Goal: Feedback & Contribution: Contribute content

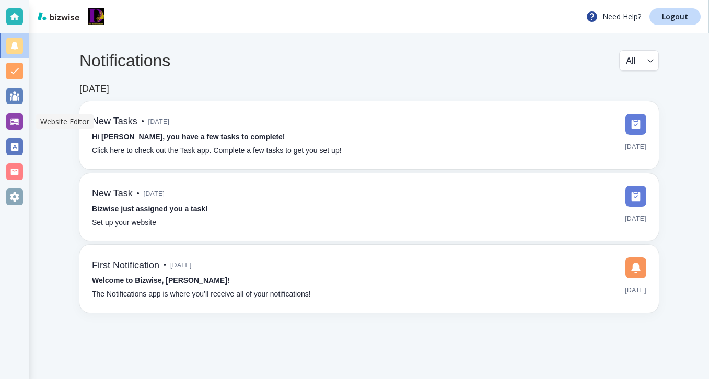
click at [21, 117] on div at bounding box center [14, 121] width 17 height 17
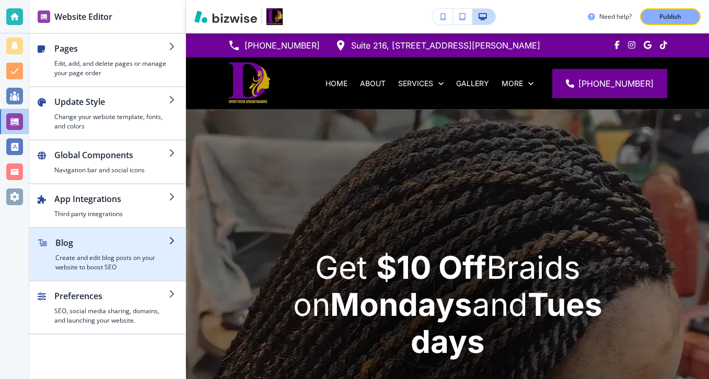
click at [109, 257] on h4 "Create and edit blog posts on your website to boost SEO" at bounding box center [111, 262] width 113 height 19
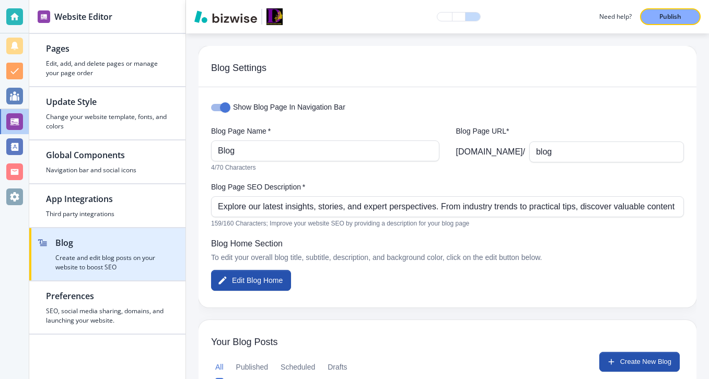
click at [161, 246] on h2 "Blog" at bounding box center [111, 243] width 113 height 13
click at [154, 274] on div "button" at bounding box center [107, 276] width 156 height 8
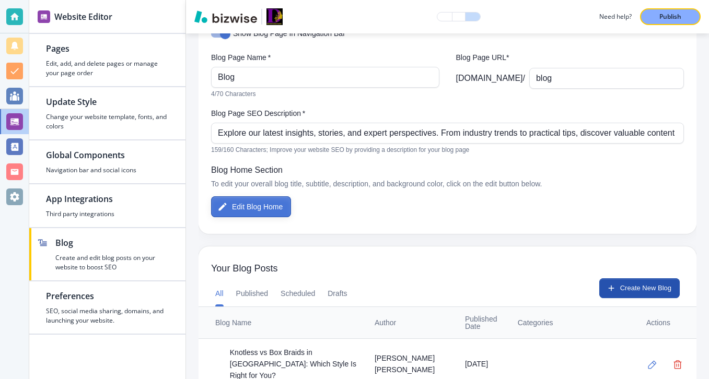
scroll to position [86, 0]
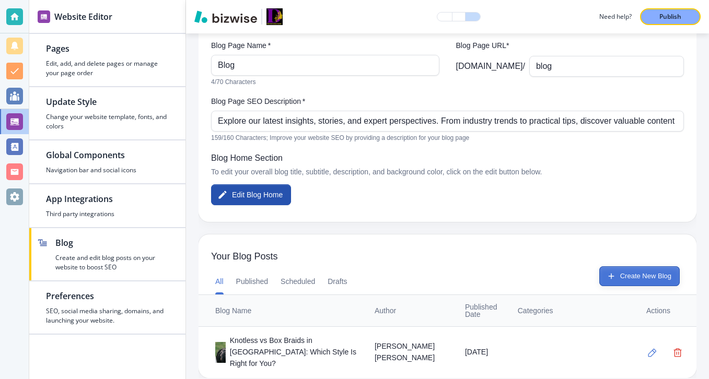
click at [663, 271] on button "Create New Blog" at bounding box center [639, 277] width 80 height 20
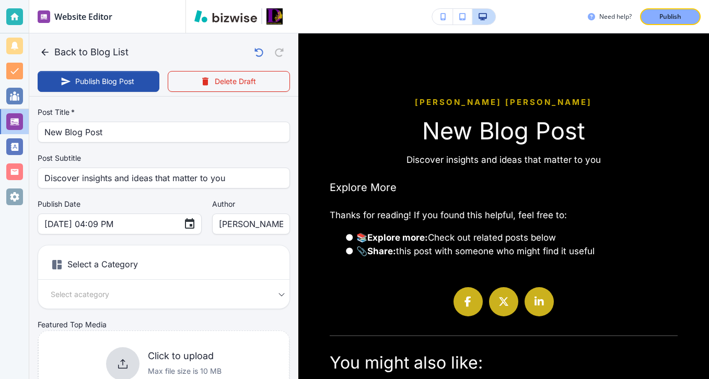
scroll to position [0, 0]
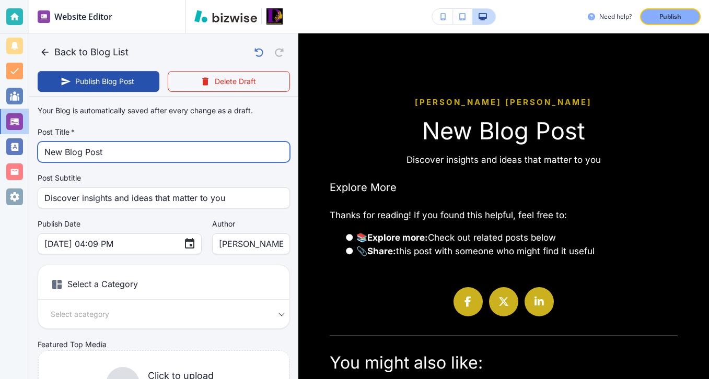
click at [198, 146] on input "New Blog Post" at bounding box center [163, 152] width 239 height 20
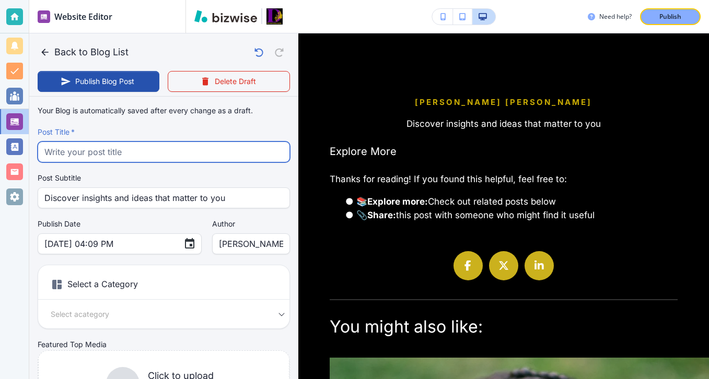
paste input "Senegalese Twists Explained: Lightweight, Elegant, and Easy to Maintain"
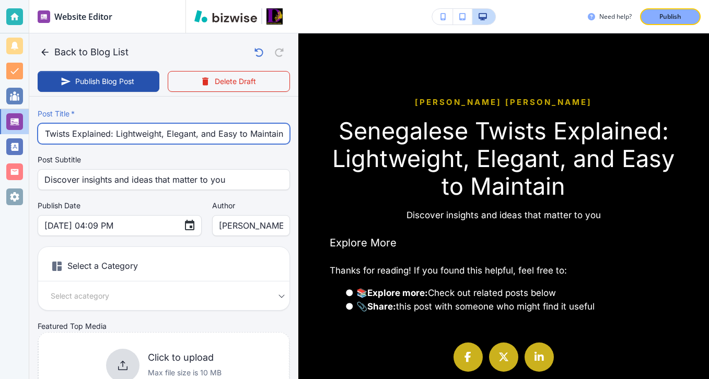
scroll to position [20, 0]
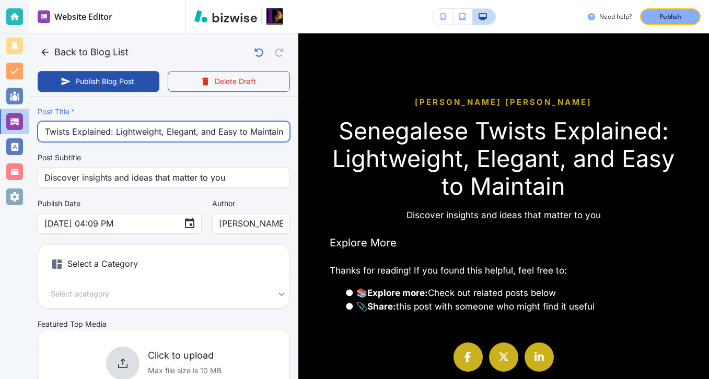
type input "Senegalese Twists Explained: Lightweight, Elegant, and Easy to Maintain"
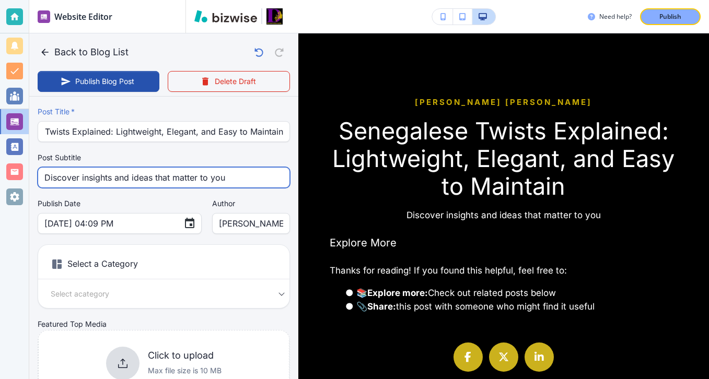
click at [201, 177] on input "Discover insights and ideas that matter to you" at bounding box center [163, 178] width 239 height 20
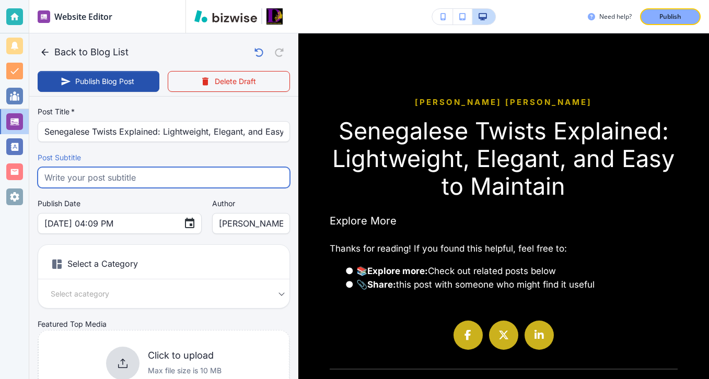
paste input "Learn why [DEMOGRAPHIC_DATA] twists are the ultimate protective style. Discover…"
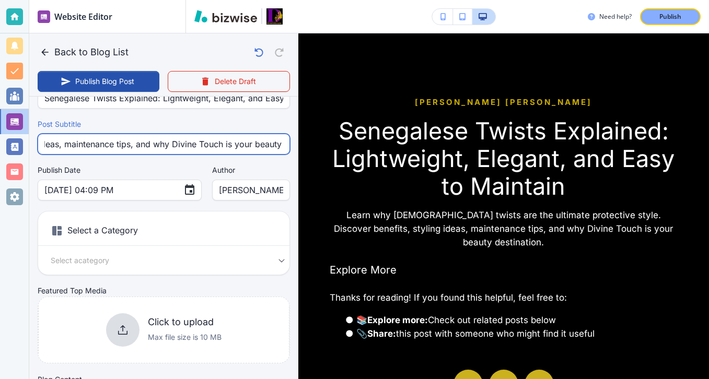
scroll to position [124, 0]
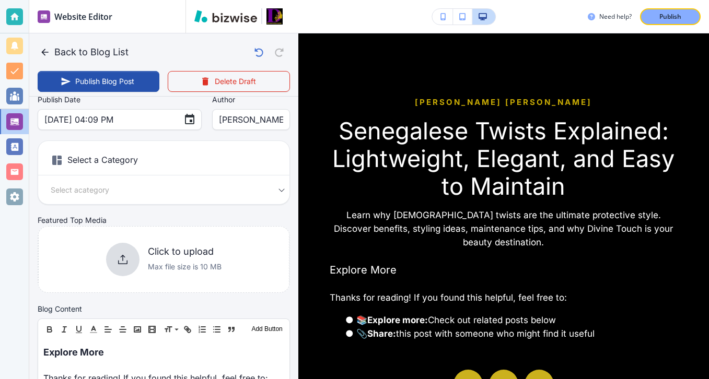
type input "Learn why [DEMOGRAPHIC_DATA] twists are the ultimate protective style. Discover…"
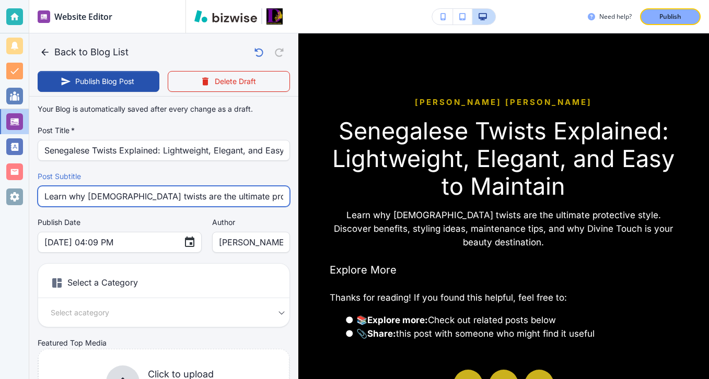
scroll to position [2, 0]
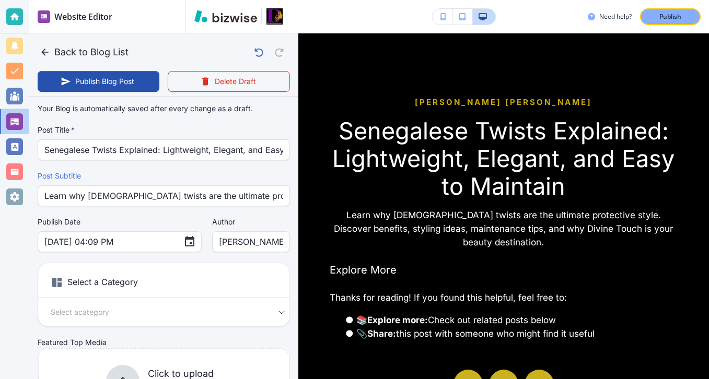
click at [125, 207] on div "Your Blog is automatically saved after every change as a draft. Post Title   * …" at bounding box center [164, 262] width 252 height 327
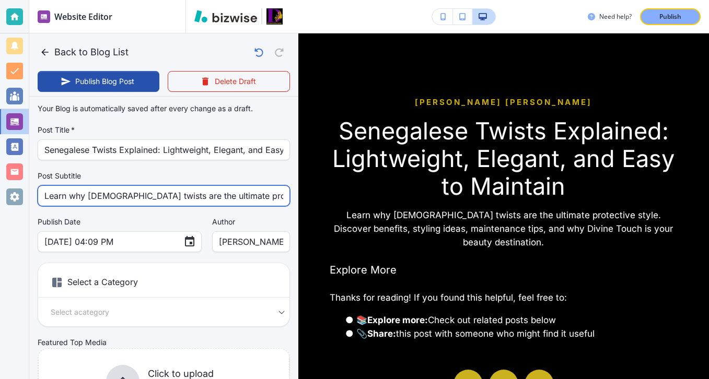
click at [125, 203] on input "Learn why [DEMOGRAPHIC_DATA] twists are the ultimate protective style. Discover…" at bounding box center [163, 196] width 239 height 20
click at [126, 203] on input "Learn why [DEMOGRAPHIC_DATA] twists are the ultimate protective style. Discover…" at bounding box center [163, 196] width 239 height 20
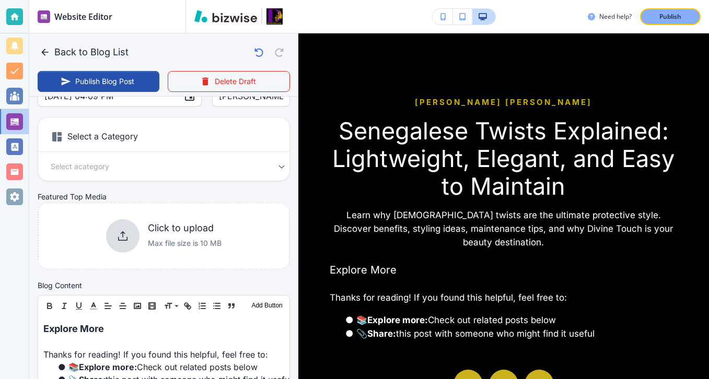
scroll to position [151, 0]
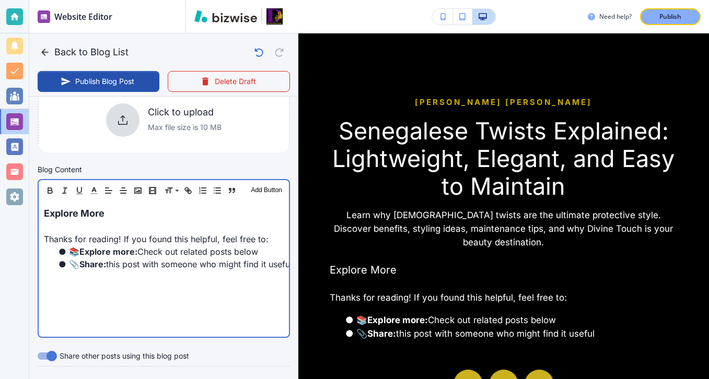
click at [125, 221] on p at bounding box center [164, 227] width 240 height 13
click at [125, 221] on p at bounding box center [164, 226] width 240 height 13
click at [125, 218] on p "Explore More" at bounding box center [164, 213] width 240 height 14
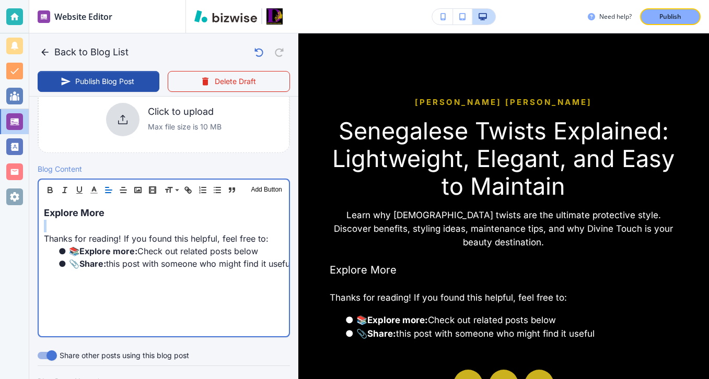
click at [125, 218] on p "Explore More" at bounding box center [164, 213] width 240 height 14
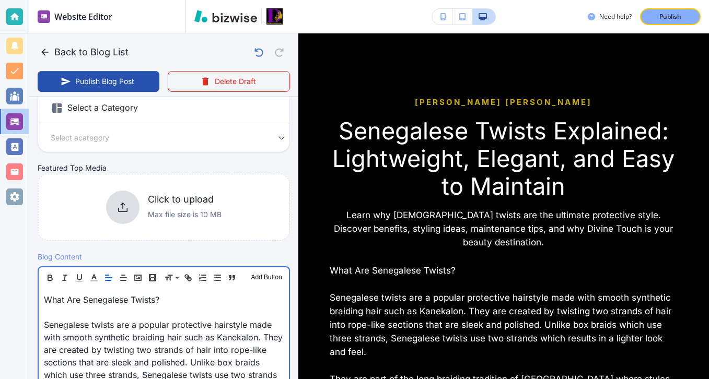
scroll to position [214, 0]
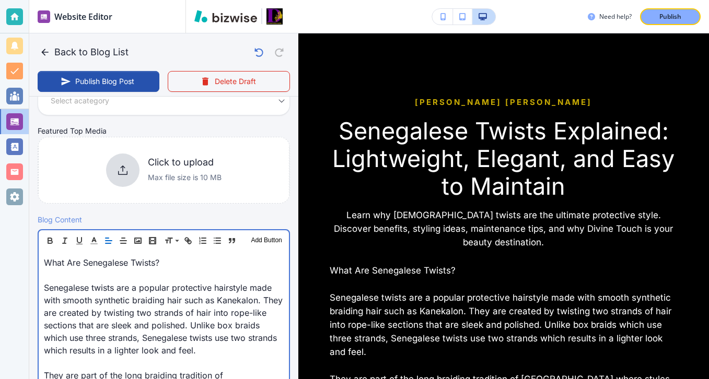
click at [143, 280] on p at bounding box center [164, 275] width 240 height 13
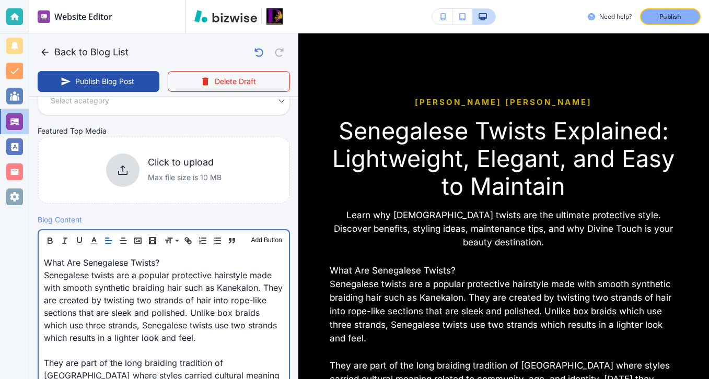
scroll to position [201, 0]
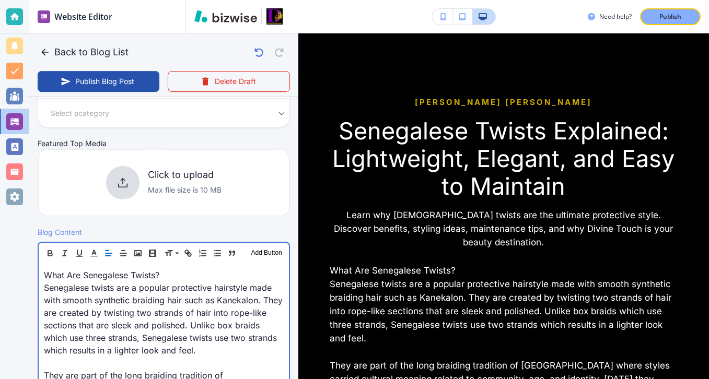
click at [209, 355] on p "Senegalese twists are a popular protective hairstyle made with smooth synthetic…" at bounding box center [164, 319] width 240 height 75
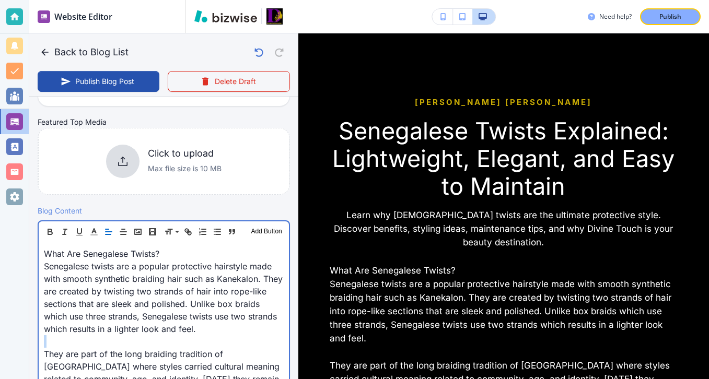
scroll to position [235, 0]
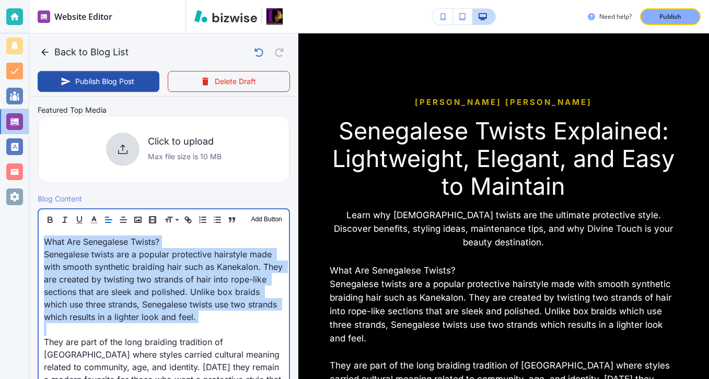
drag, startPoint x: 211, startPoint y: 320, endPoint x: 54, endPoint y: 247, distance: 173.2
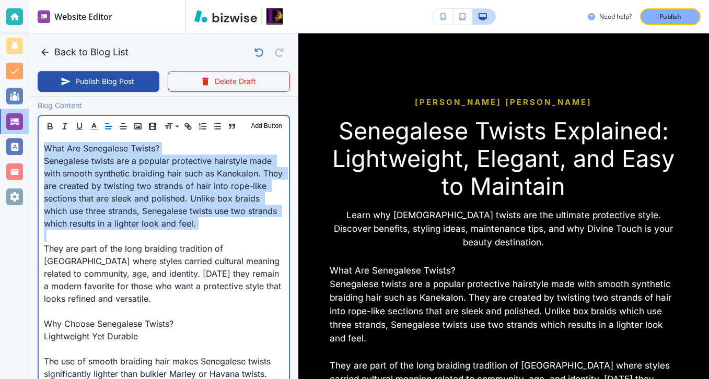
scroll to position [355, 0]
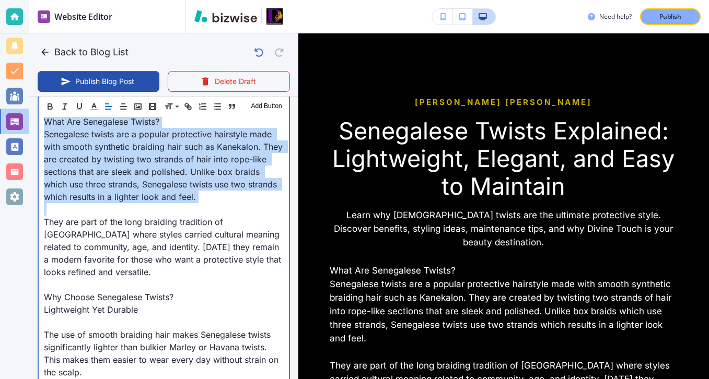
click at [203, 192] on p "Senegalese twists are a popular protective hairstyle made with smooth synthetic…" at bounding box center [164, 165] width 240 height 75
drag, startPoint x: 203, startPoint y: 198, endPoint x: 37, endPoint y: 119, distance: 184.2
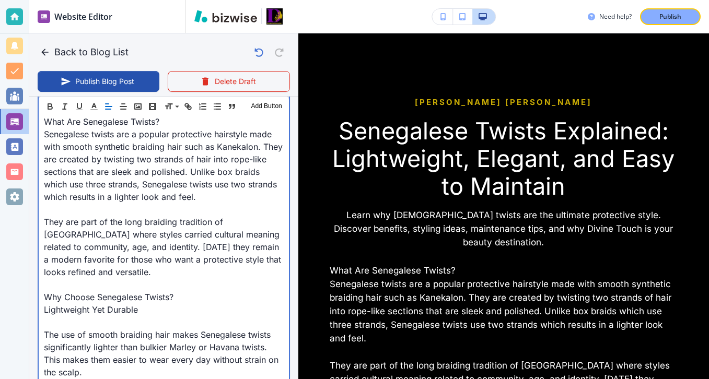
click at [107, 162] on p "Senegalese twists are a popular protective hairstyle made with smooth synthetic…" at bounding box center [164, 165] width 240 height 75
drag, startPoint x: 167, startPoint y: 123, endPoint x: 42, endPoint y: 124, distance: 124.9
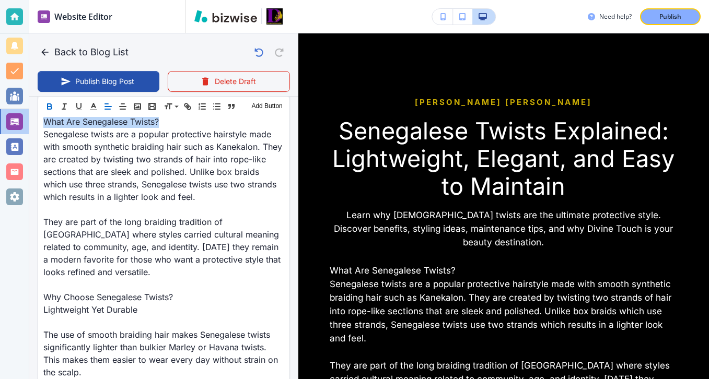
click at [45, 108] on icon "button" at bounding box center [49, 106] width 9 height 9
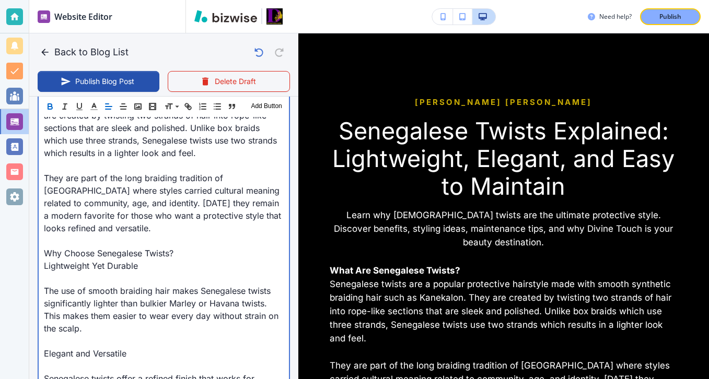
scroll to position [405, 0]
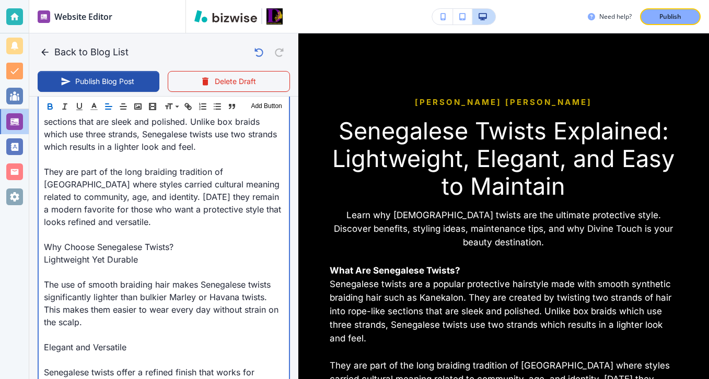
click at [172, 270] on p at bounding box center [164, 272] width 240 height 13
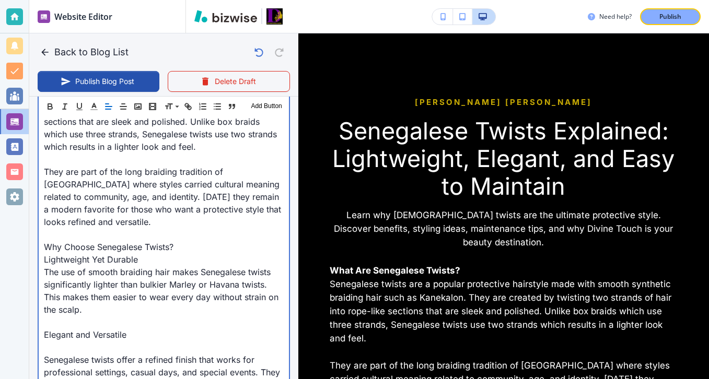
click at [98, 345] on p at bounding box center [164, 347] width 240 height 13
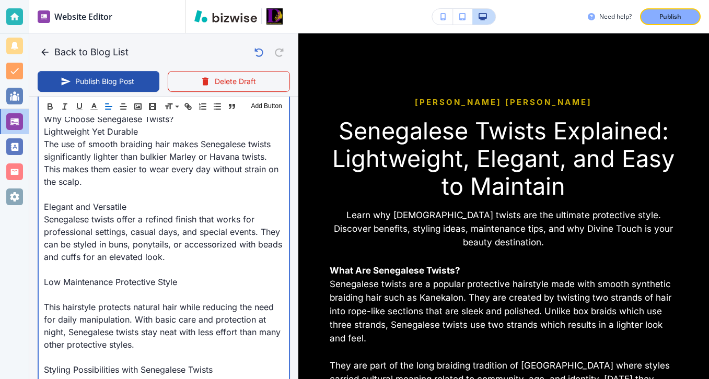
scroll to position [546, 0]
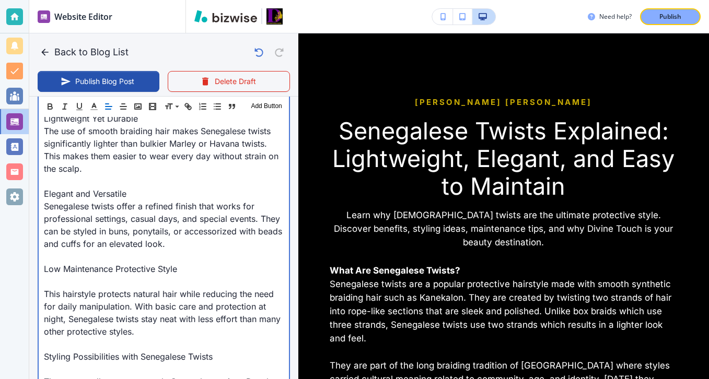
click at [109, 288] on p "This hairstyle protects natural hair while reducing the need for daily manipula…" at bounding box center [164, 313] width 240 height 50
click at [113, 280] on p at bounding box center [164, 281] width 240 height 13
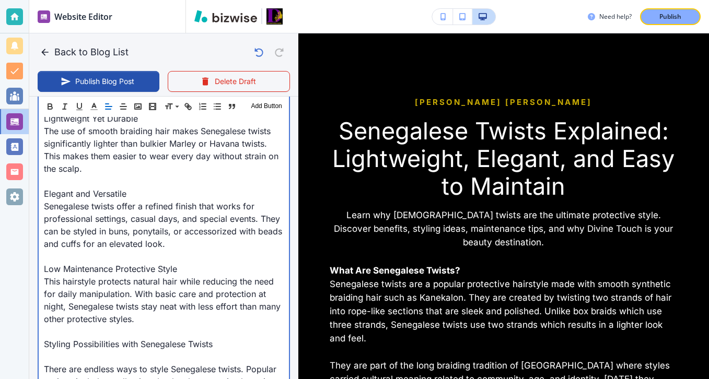
scroll to position [595, 0]
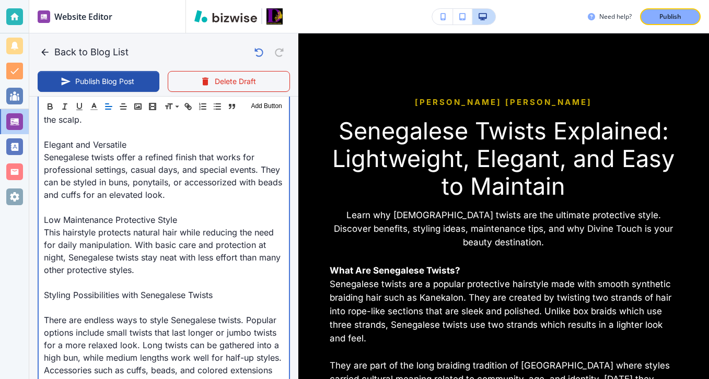
click at [103, 296] on p "Styling Possibilities with Senegalese Twists" at bounding box center [164, 295] width 240 height 13
click at [103, 304] on p at bounding box center [164, 308] width 240 height 13
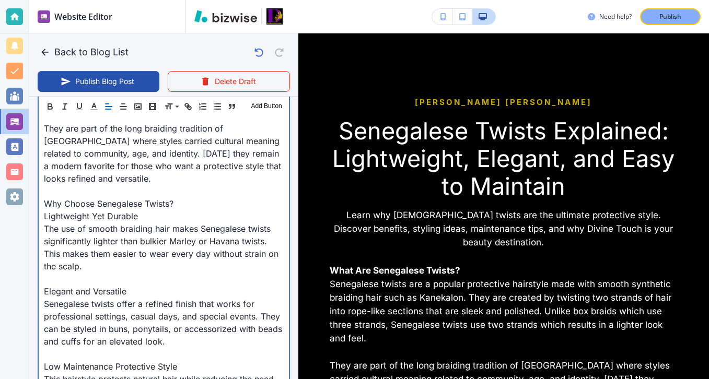
scroll to position [417, 0]
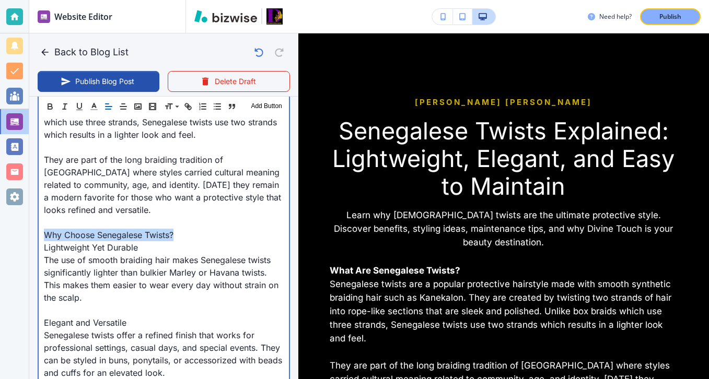
drag, startPoint x: 177, startPoint y: 230, endPoint x: 37, endPoint y: 239, distance: 139.8
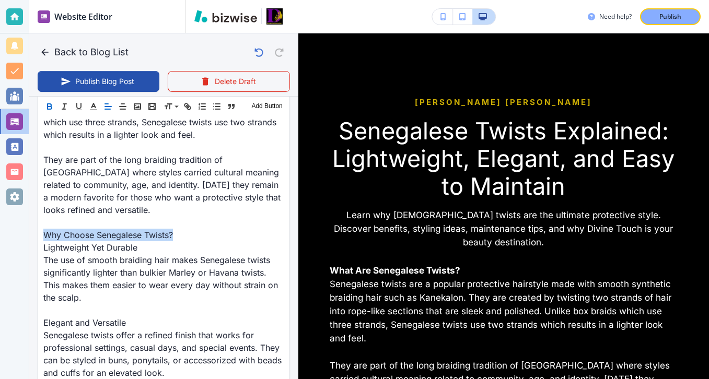
click at [52, 112] on button "button" at bounding box center [49, 106] width 15 height 13
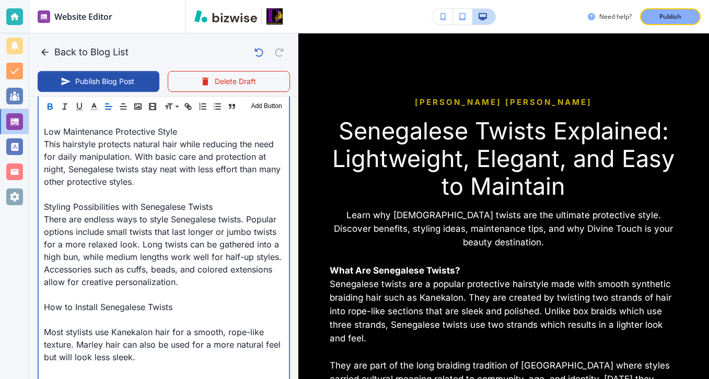
scroll to position [693, 0]
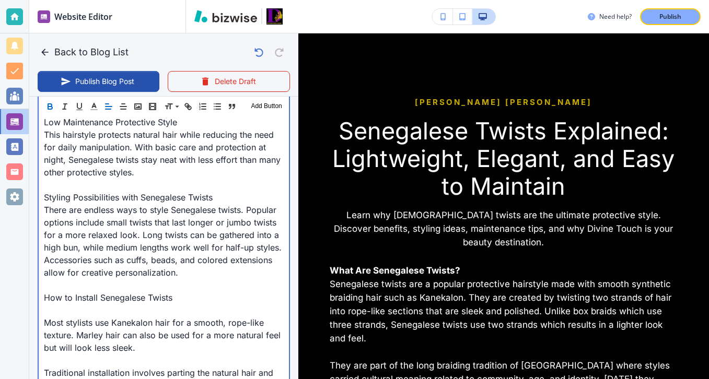
click at [84, 295] on p "How to Install Senegalese Twists" at bounding box center [164, 298] width 240 height 13
click at [84, 305] on p at bounding box center [164, 310] width 240 height 13
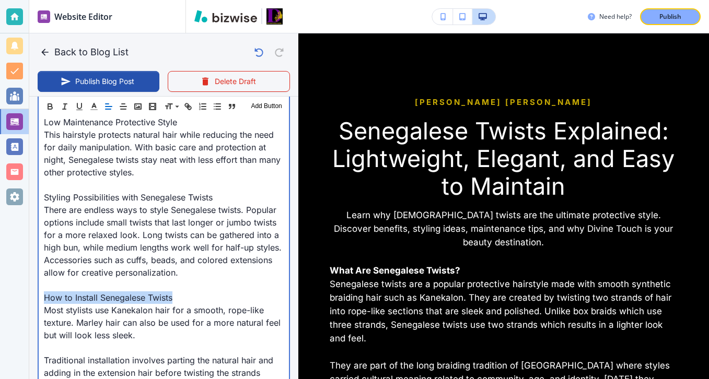
drag, startPoint x: 203, startPoint y: 294, endPoint x: 0, endPoint y: 295, distance: 202.8
click at [0, 294] on div "Website Editor Pages Edit, add, and delete pages or manage your page order Upda…" at bounding box center [354, 189] width 709 height 379
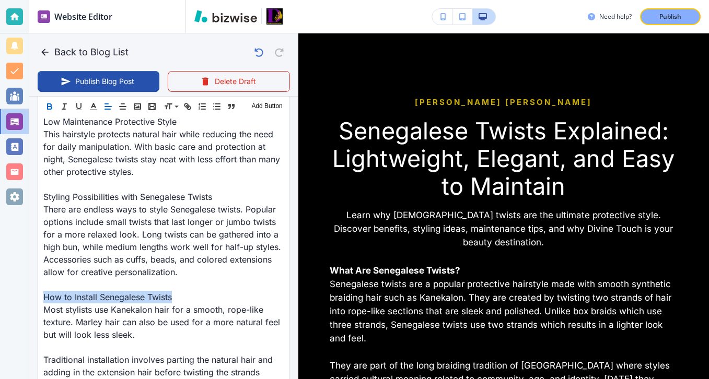
click at [50, 109] on icon "button" at bounding box center [50, 108] width 4 height 3
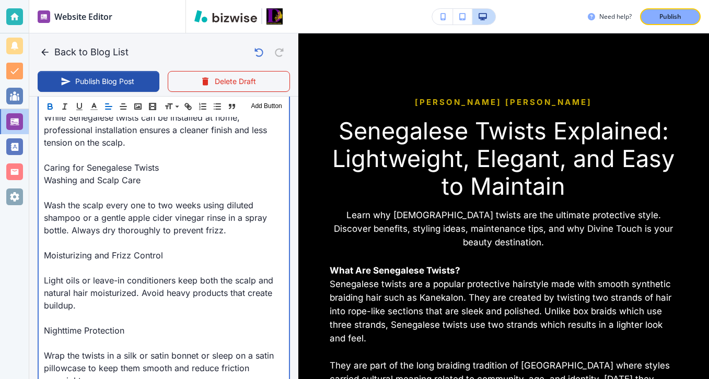
scroll to position [1016, 0]
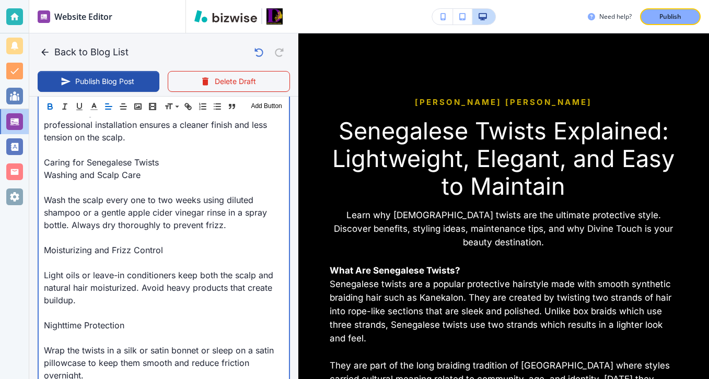
click at [80, 272] on p "Light oils or leave-in conditioners keep both the scalp and natural hair moistu…" at bounding box center [164, 288] width 240 height 38
click at [82, 265] on p at bounding box center [164, 263] width 240 height 13
type input "[DATE] 04:12 PM"
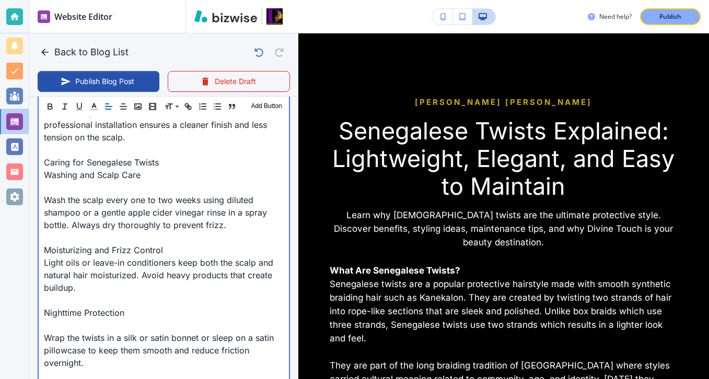
click at [79, 330] on p at bounding box center [164, 325] width 240 height 13
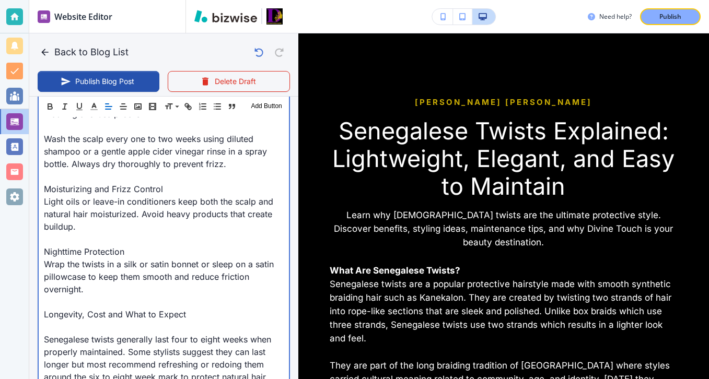
scroll to position [1082, 0]
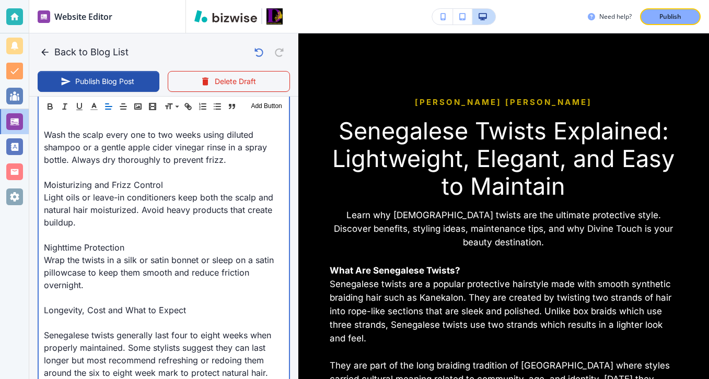
click at [77, 313] on p "Longevity, Cost and What to Expect" at bounding box center [164, 310] width 240 height 13
click at [77, 323] on p at bounding box center [164, 323] width 240 height 13
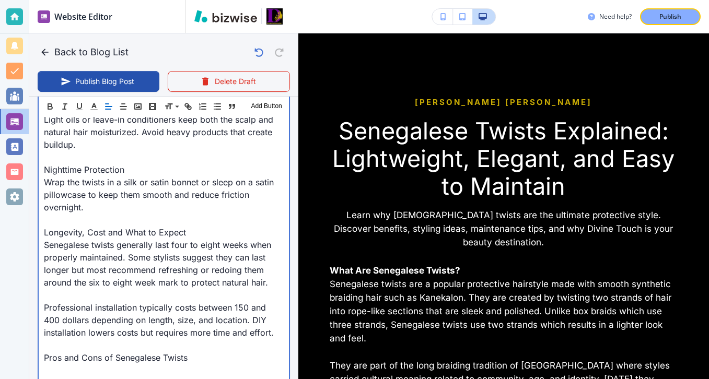
scroll to position [1207, 0]
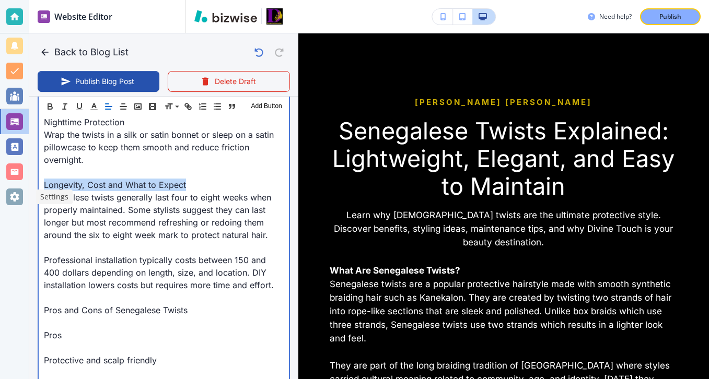
drag, startPoint x: 202, startPoint y: 180, endPoint x: 19, endPoint y: 187, distance: 183.0
click at [19, 186] on div "Website Editor Pages Edit, add, and delete pages or manage your page order Upda…" at bounding box center [354, 189] width 709 height 379
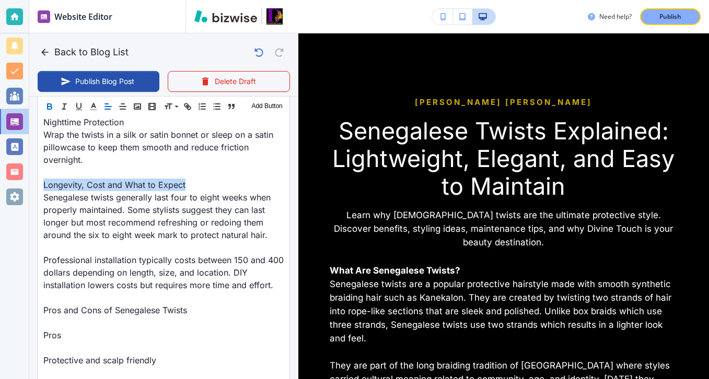
click at [50, 109] on icon "button" at bounding box center [50, 108] width 4 height 3
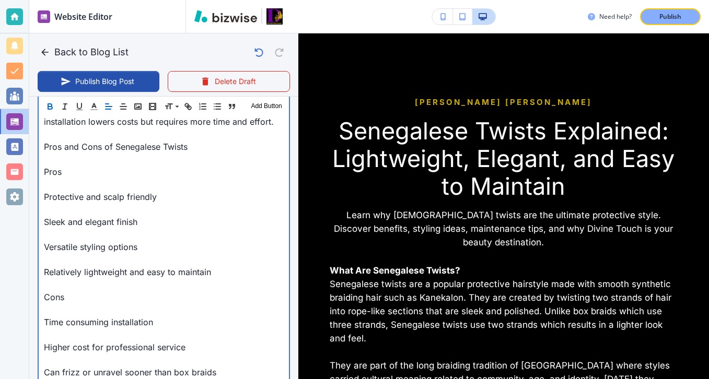
scroll to position [1305, 0]
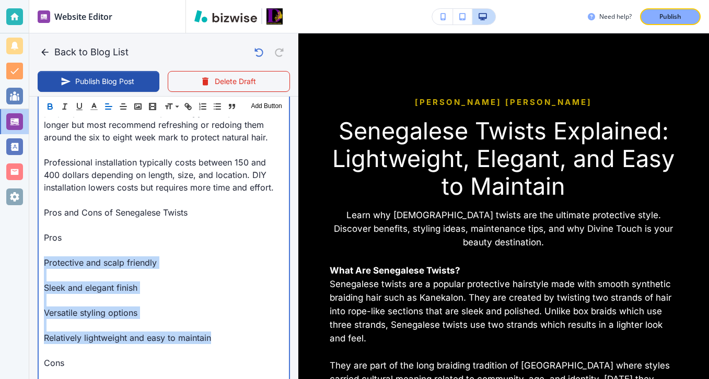
drag, startPoint x: 215, startPoint y: 338, endPoint x: 36, endPoint y: 262, distance: 194.8
click at [36, 262] on div "Blog Content Header 1 Header 2 Header 3 Body Text Add Button What Are Senegales…" at bounding box center [163, 73] width 269 height 1901
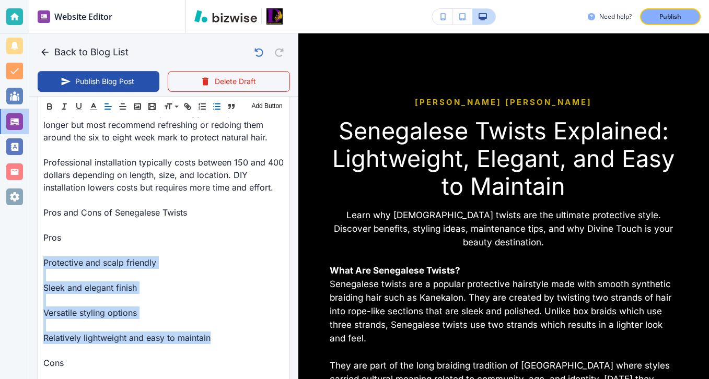
click at [211, 107] on button "button" at bounding box center [217, 106] width 15 height 13
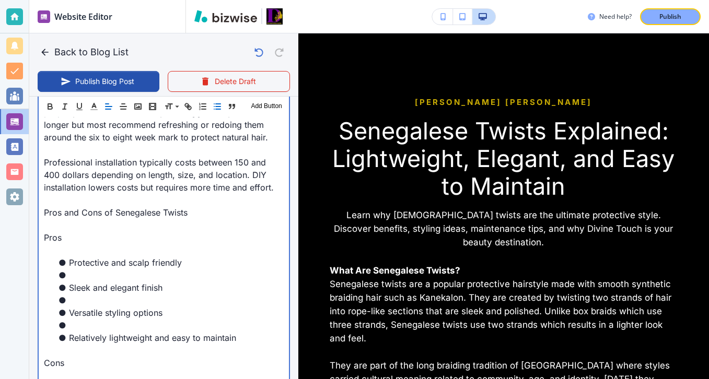
click at [105, 328] on li at bounding box center [169, 325] width 227 height 13
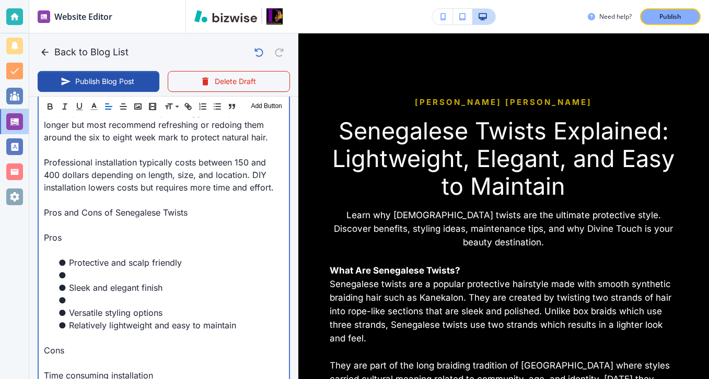
click at [108, 306] on li at bounding box center [169, 300] width 227 height 13
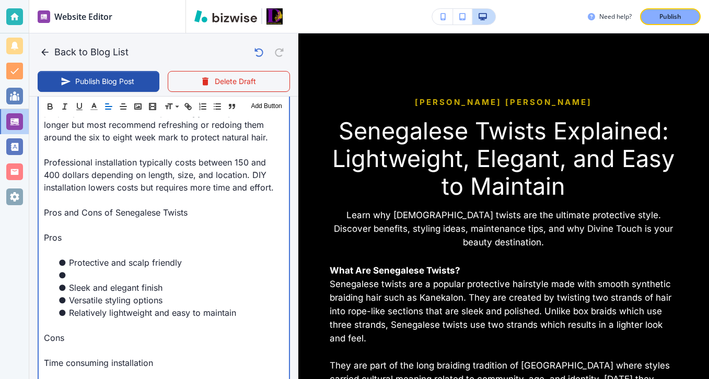
click at [123, 277] on li at bounding box center [169, 275] width 227 height 13
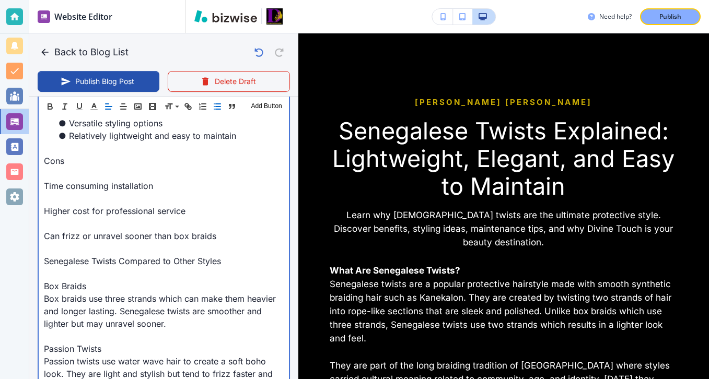
scroll to position [1481, 0]
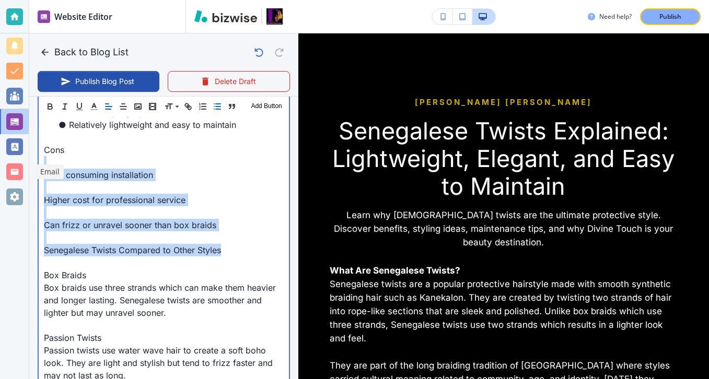
drag, startPoint x: 232, startPoint y: 250, endPoint x: 3, endPoint y: 168, distance: 243.2
click at [3, 168] on div "Website Editor Pages Edit, add, and delete pages or manage your page order Upda…" at bounding box center [354, 189] width 709 height 379
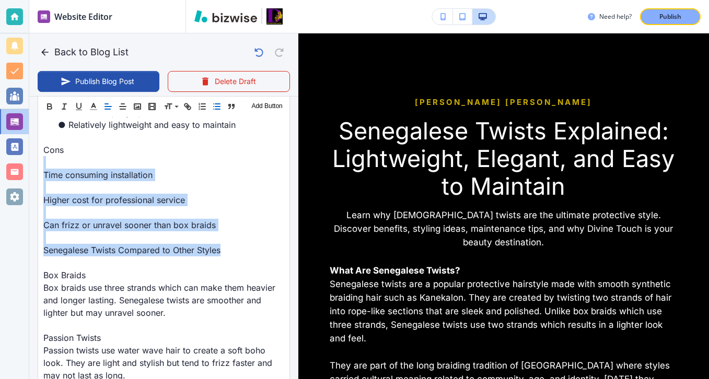
click at [221, 111] on icon "button" at bounding box center [216, 106] width 9 height 9
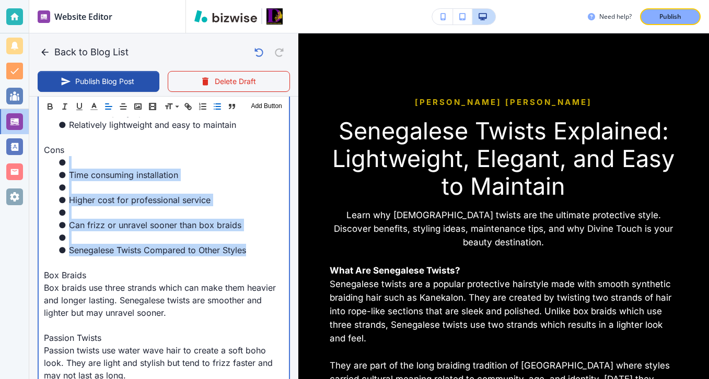
click at [137, 214] on li at bounding box center [169, 212] width 227 height 13
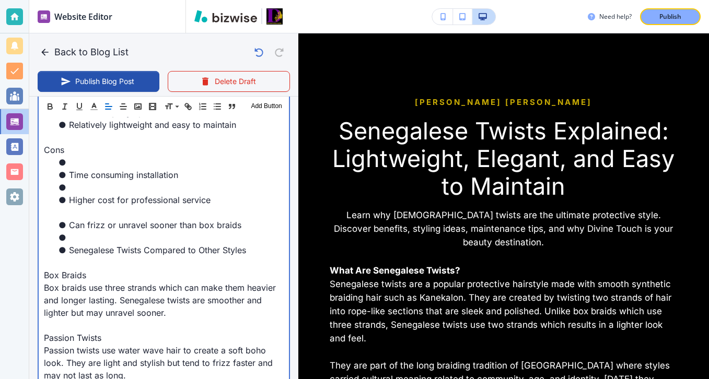
click at [122, 239] on li at bounding box center [169, 238] width 227 height 13
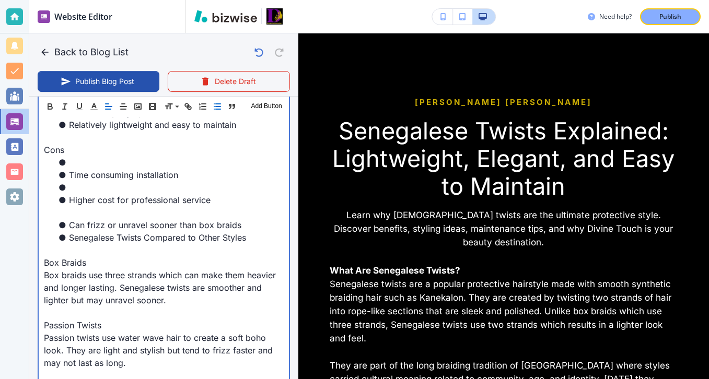
click at [123, 213] on p at bounding box center [164, 212] width 240 height 13
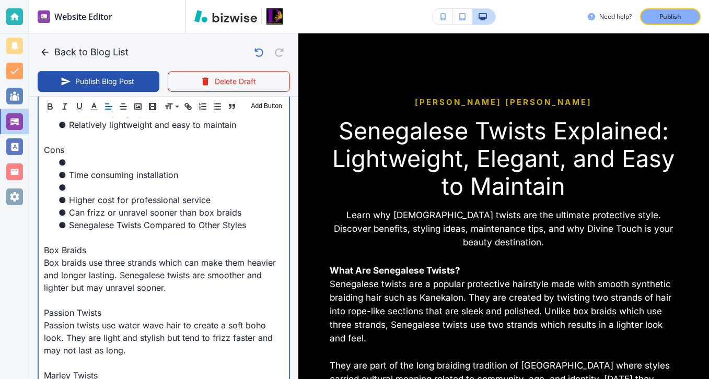
click at [120, 192] on li at bounding box center [169, 187] width 227 height 13
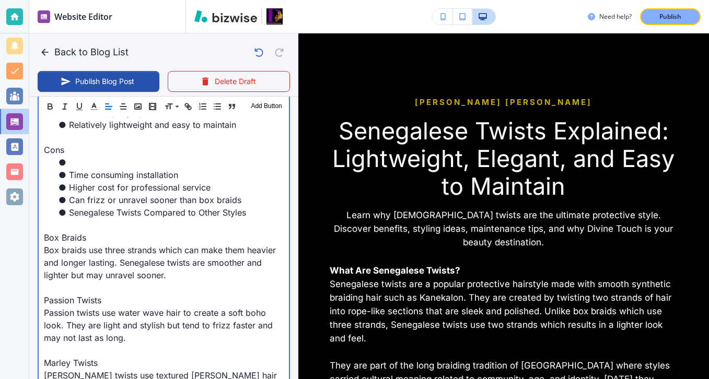
click at [126, 164] on li at bounding box center [169, 162] width 227 height 13
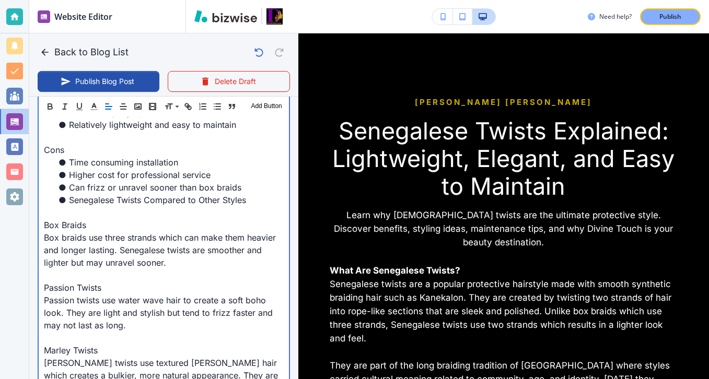
click at [100, 209] on p at bounding box center [164, 212] width 240 height 13
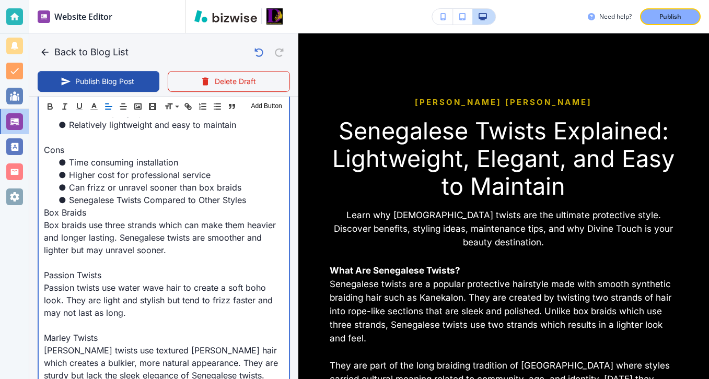
click at [95, 140] on p at bounding box center [164, 137] width 240 height 13
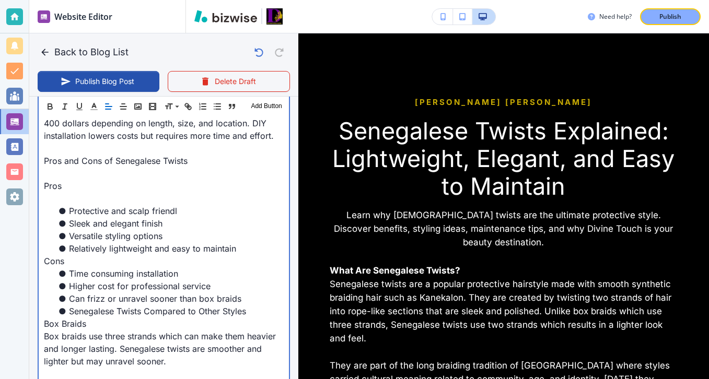
scroll to position [1355, 0]
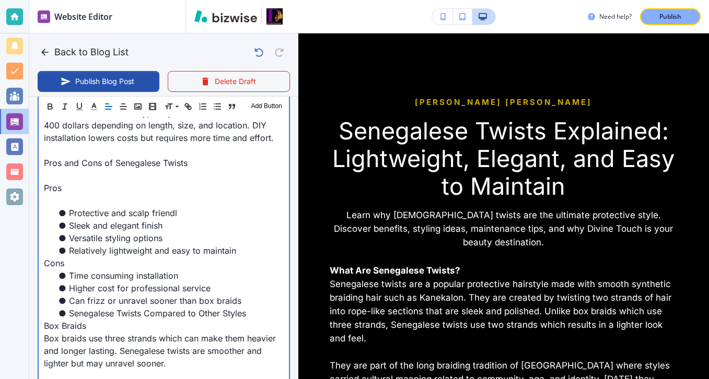
click at [91, 193] on p "Pros" at bounding box center [164, 188] width 240 height 13
click at [90, 211] on li "Protective and scalp friendl" at bounding box center [169, 213] width 227 height 13
click at [80, 205] on p at bounding box center [164, 200] width 240 height 13
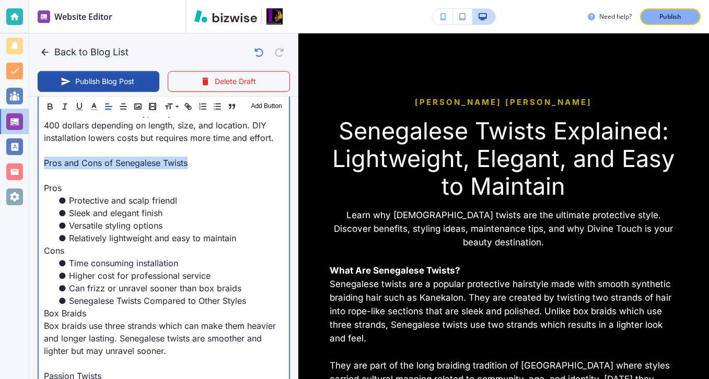
drag, startPoint x: 198, startPoint y: 165, endPoint x: 40, endPoint y: 161, distance: 157.9
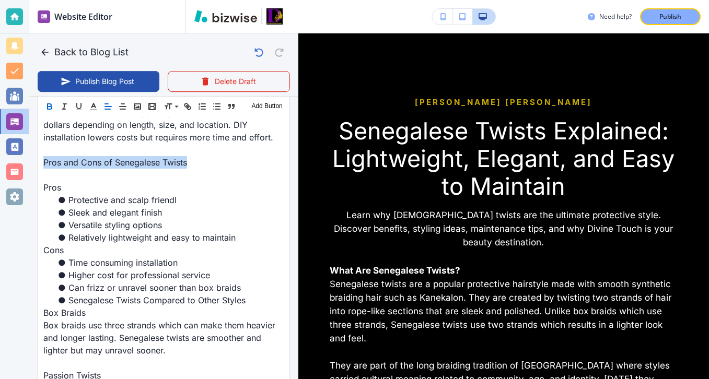
click at [49, 108] on icon "button" at bounding box center [49, 106] width 9 height 9
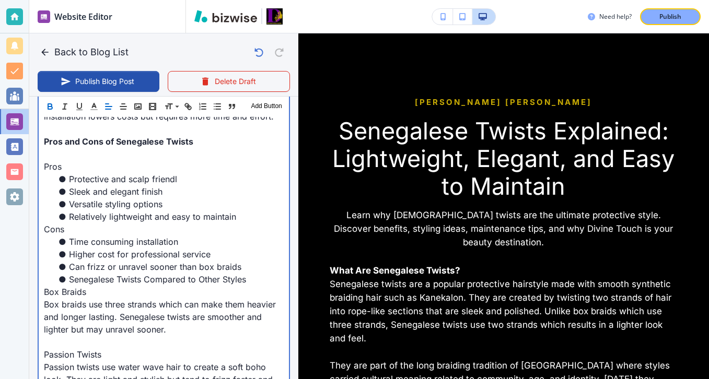
scroll to position [1383, 0]
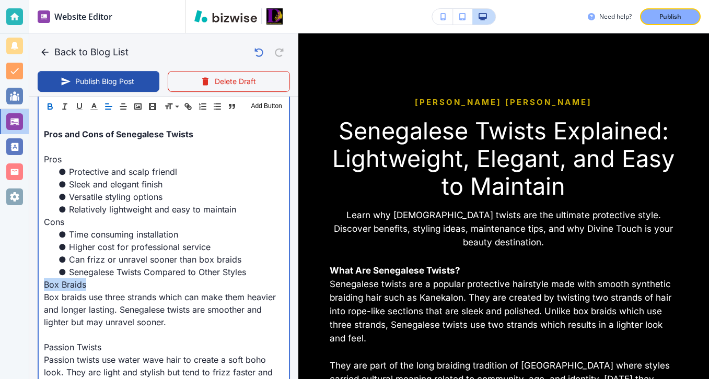
drag, startPoint x: 91, startPoint y: 283, endPoint x: 26, endPoint y: 285, distance: 65.9
click at [26, 284] on div "Website Editor Pages Edit, add, and delete pages or manage your page order Upda…" at bounding box center [354, 189] width 709 height 379
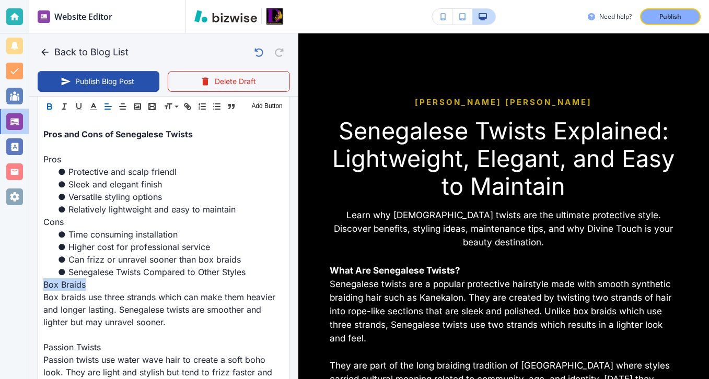
click at [53, 112] on button "button" at bounding box center [49, 106] width 15 height 13
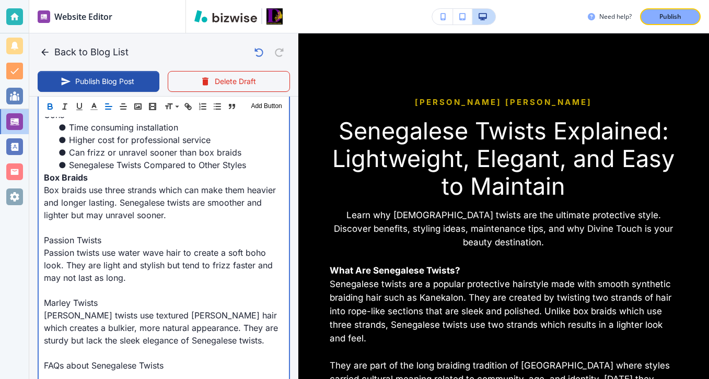
scroll to position [1504, 0]
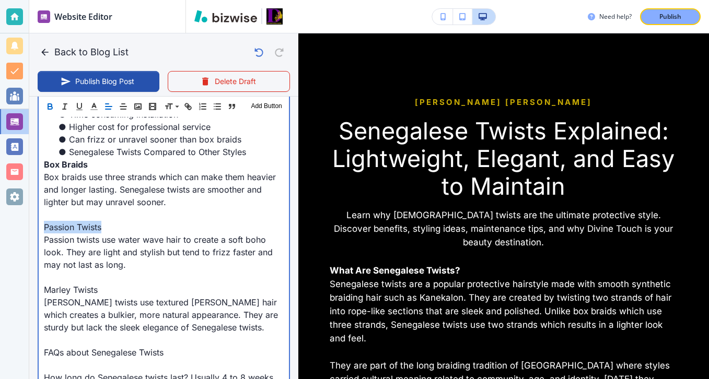
drag, startPoint x: 114, startPoint y: 229, endPoint x: 26, endPoint y: 222, distance: 88.1
click at [26, 222] on div "Website Editor Pages Edit, add, and delete pages or manage your page order Upda…" at bounding box center [354, 189] width 709 height 379
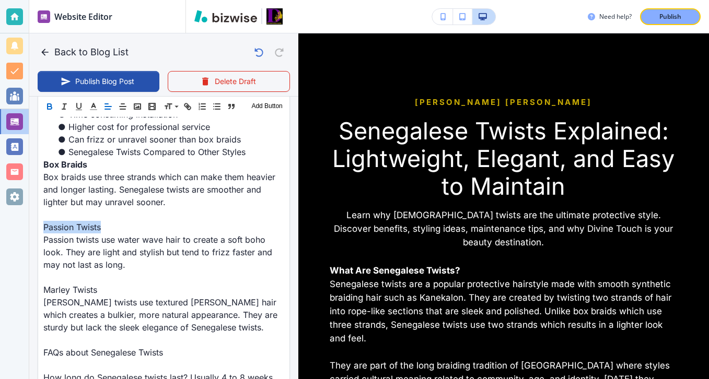
click at [51, 110] on icon "button" at bounding box center [49, 106] width 9 height 9
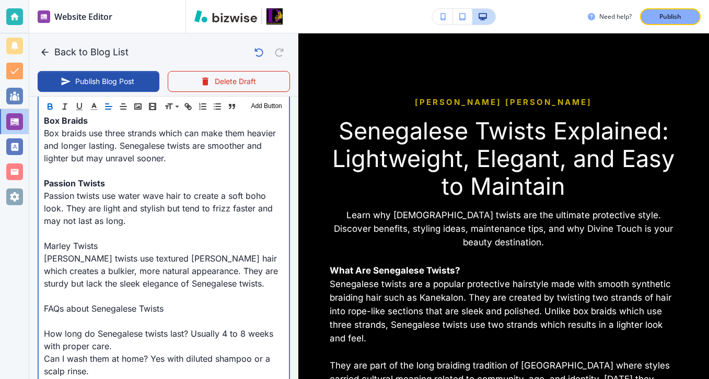
scroll to position [1553, 0]
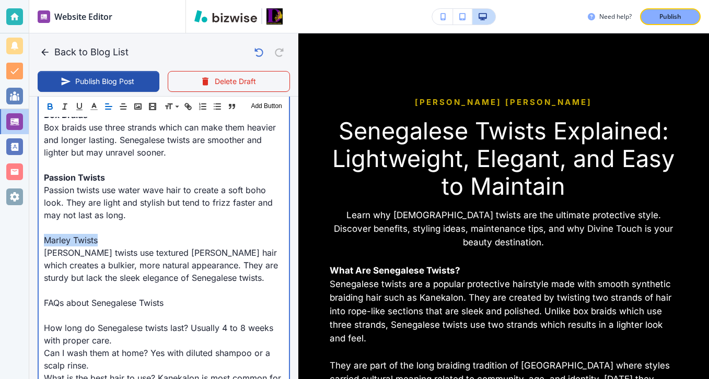
drag, startPoint x: 102, startPoint y: 239, endPoint x: 22, endPoint y: 237, distance: 80.0
click at [22, 237] on div "Website Editor Pages Edit, add, and delete pages or manage your page order Upda…" at bounding box center [354, 189] width 709 height 379
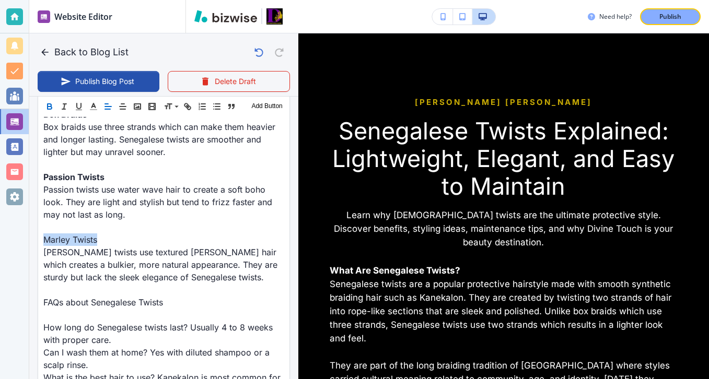
click at [49, 104] on icon "button" at bounding box center [50, 105] width 4 height 3
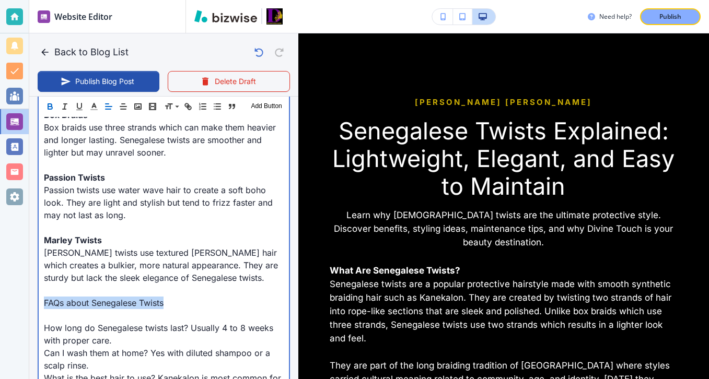
drag, startPoint x: 171, startPoint y: 303, endPoint x: 19, endPoint y: 305, distance: 152.6
click at [19, 305] on div "Website Editor Pages Edit, add, and delete pages or manage your page order Upda…" at bounding box center [354, 189] width 709 height 379
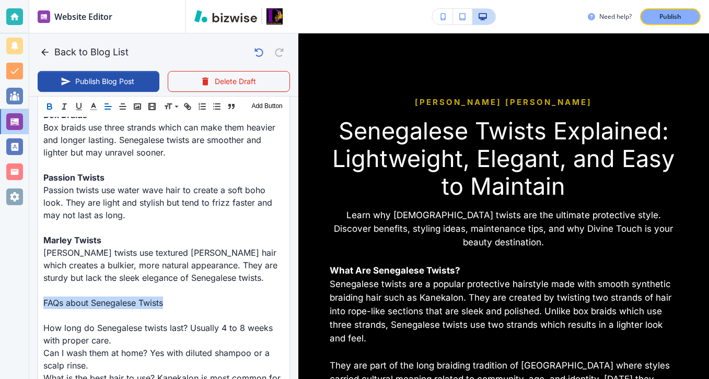
click at [48, 109] on icon "button" at bounding box center [50, 108] width 4 height 3
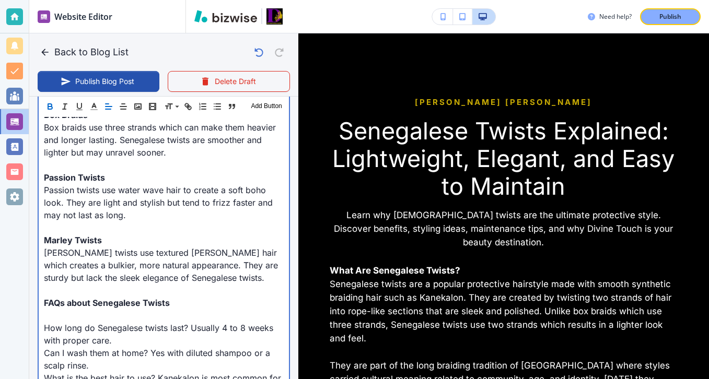
click at [85, 313] on p at bounding box center [164, 315] width 240 height 13
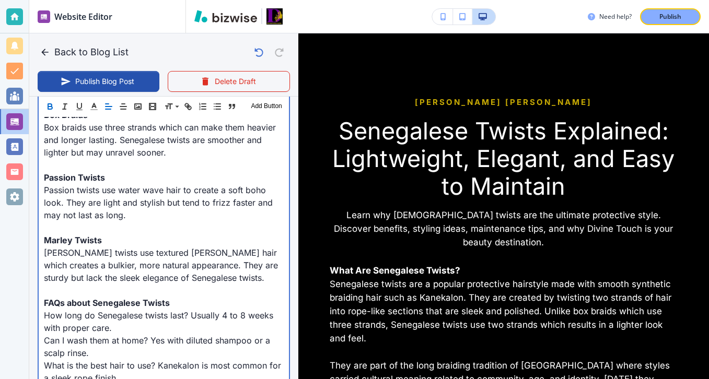
click at [167, 329] on p "How long do Senegalese twists last? Usually 4 to 8 weeks with proper care." at bounding box center [164, 321] width 240 height 25
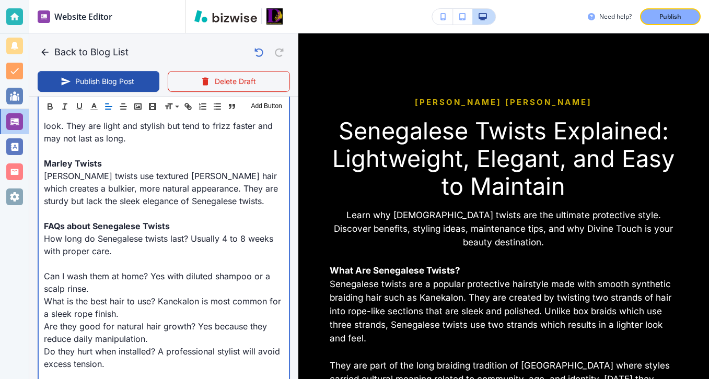
scroll to position [1636, 0]
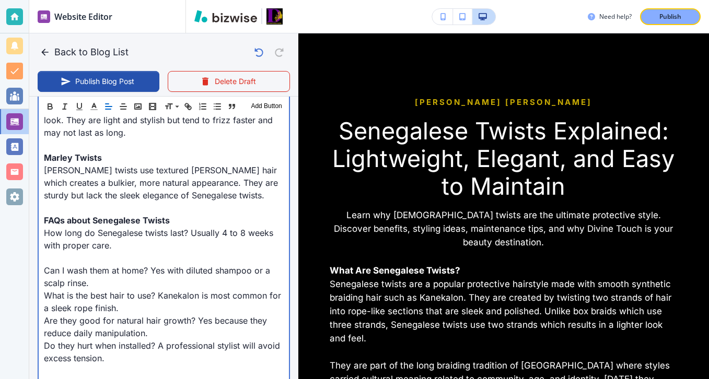
click at [175, 287] on p "Can I wash them at home? Yes with diluted shampoo or a scalp rinse." at bounding box center [164, 276] width 240 height 25
click at [191, 233] on p "How long do Senegalese twists last? Usually 4 to 8 weeks with proper care." at bounding box center [164, 239] width 240 height 25
click at [151, 269] on p "Can I wash them at home? Yes with diluted shampoo or a scalp rinse." at bounding box center [164, 276] width 240 height 25
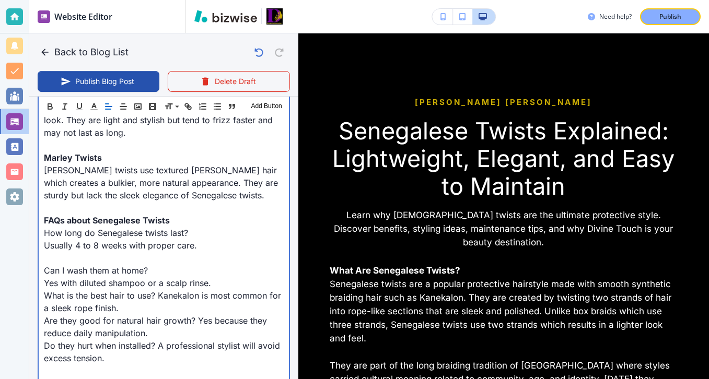
click at [155, 298] on p "What is the best hair to use? Kanekalon is most common for a sleek rope finish." at bounding box center [164, 302] width 240 height 25
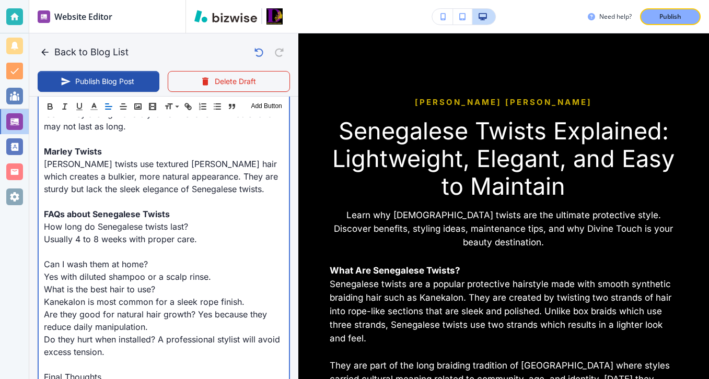
click at [44, 303] on p "Kanekalon is most common for a sleek rope finish." at bounding box center [164, 302] width 240 height 13
click at [48, 301] on p "Kanekalon is most common for a sleek rope finish." at bounding box center [164, 302] width 240 height 13
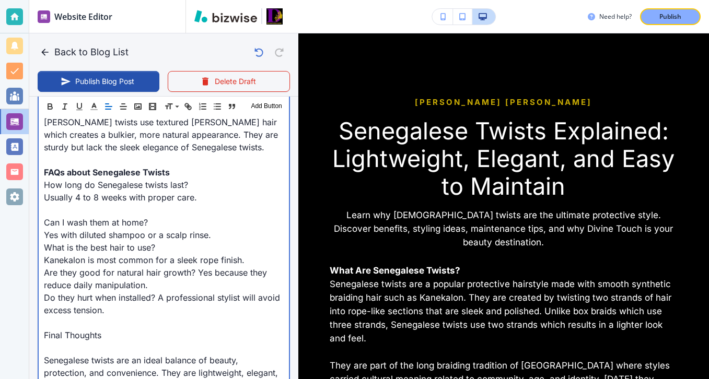
scroll to position [1694, 0]
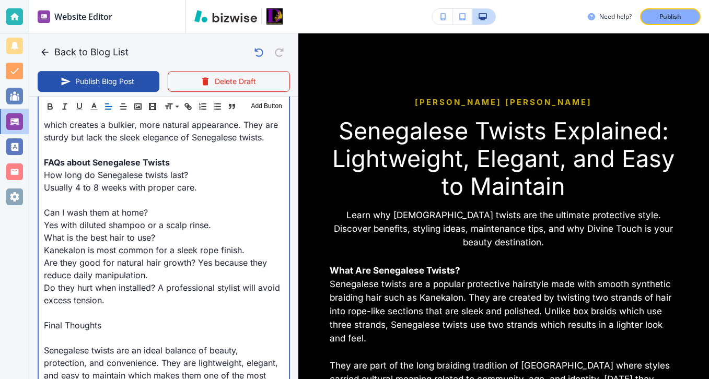
click at [188, 278] on p "Are they good for natural hair growth? Yes because they reduce daily manipulati…" at bounding box center [164, 269] width 240 height 25
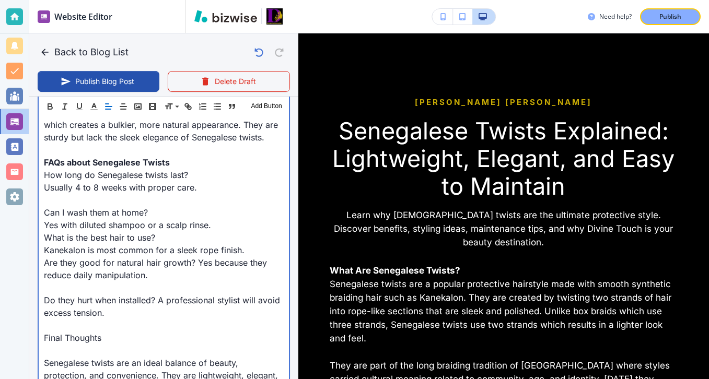
click at [159, 301] on p "Do they hurt when installed? A professional stylist will avoid excess tension." at bounding box center [164, 306] width 240 height 25
drag, startPoint x: 233, startPoint y: 315, endPoint x: 17, endPoint y: 314, distance: 215.8
click at [17, 314] on div "Website Editor Pages Edit, add, and delete pages or manage your page order Upda…" at bounding box center [354, 189] width 709 height 379
click at [138, 364] on p "Senegalese twists are an ideal balance of beauty, protection, and convenience. …" at bounding box center [164, 382] width 240 height 50
click at [125, 294] on p at bounding box center [164, 288] width 240 height 13
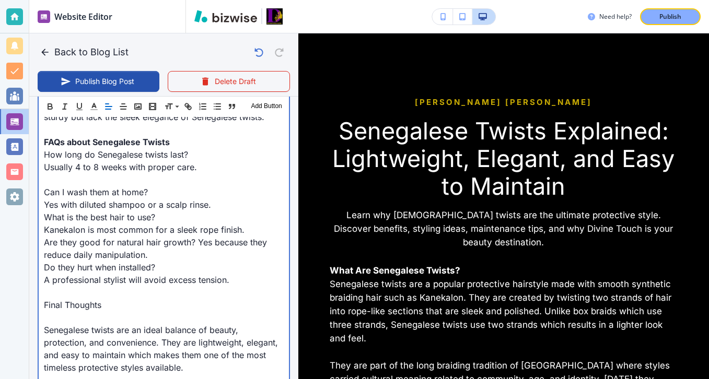
scroll to position [1735, 0]
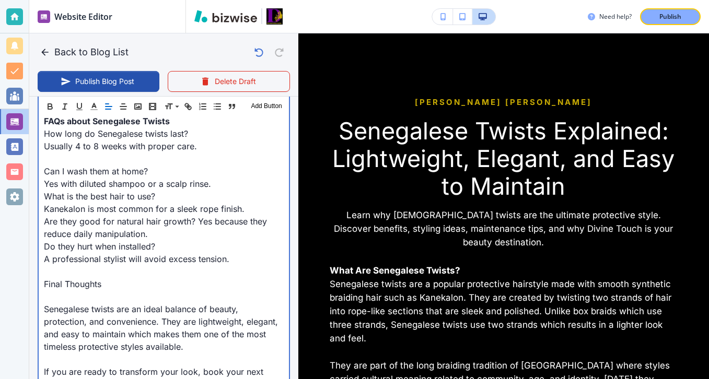
click at [133, 305] on p "Senegalese twists are an ideal balance of beauty, protection, and convenience. …" at bounding box center [164, 328] width 240 height 50
click at [134, 298] on p at bounding box center [164, 297] width 240 height 13
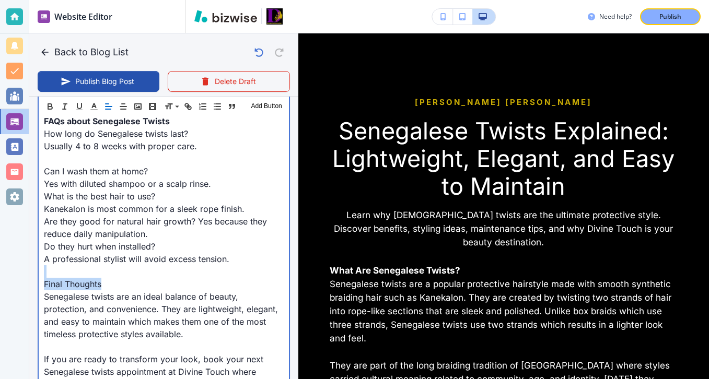
drag, startPoint x: 121, startPoint y: 288, endPoint x: 27, endPoint y: 276, distance: 94.8
click at [27, 275] on div "Website Editor Pages Edit, add, and delete pages or manage your page order Upda…" at bounding box center [354, 189] width 709 height 379
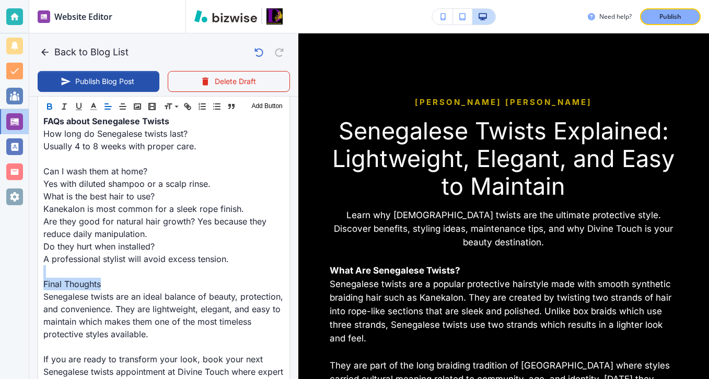
click at [54, 106] on button "button" at bounding box center [49, 106] width 15 height 13
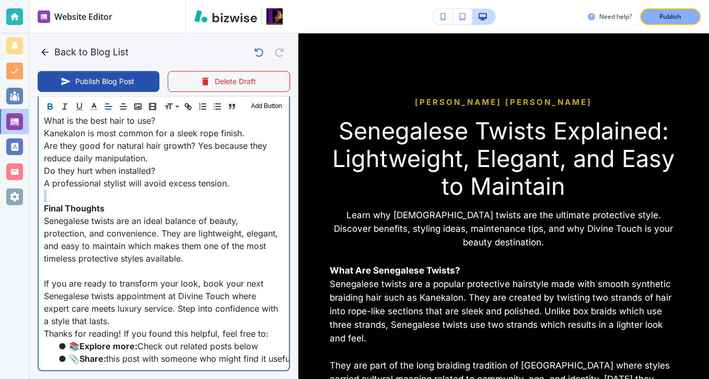
scroll to position [1858, 0]
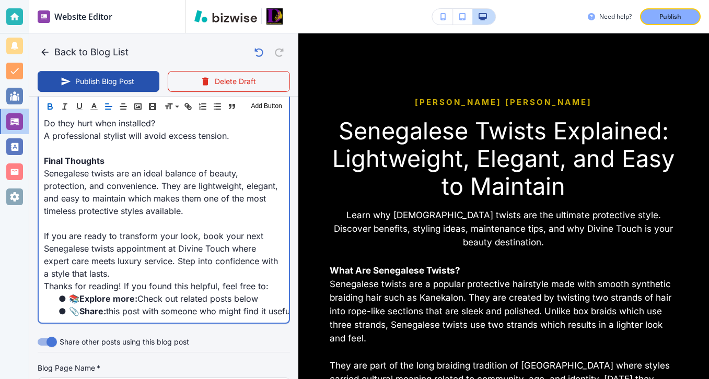
click at [61, 238] on p "If you are ready to transform your look, book your next Senegalese twists appoi…" at bounding box center [164, 255] width 240 height 50
click at [64, 220] on p at bounding box center [164, 223] width 240 height 13
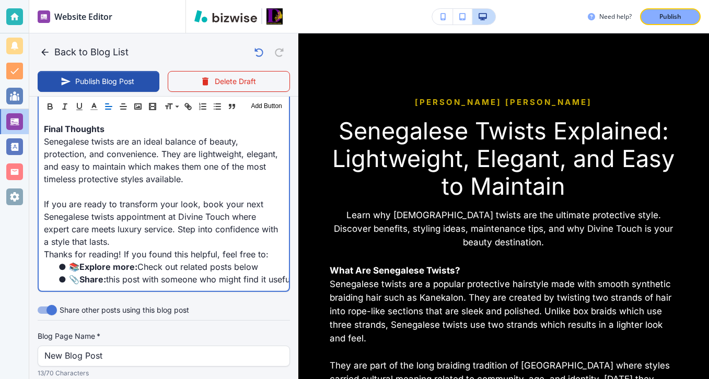
scroll to position [1891, 0]
click at [125, 237] on p "If you are ready to transform your look, book your next Senegalese twists appoi…" at bounding box center [164, 222] width 240 height 50
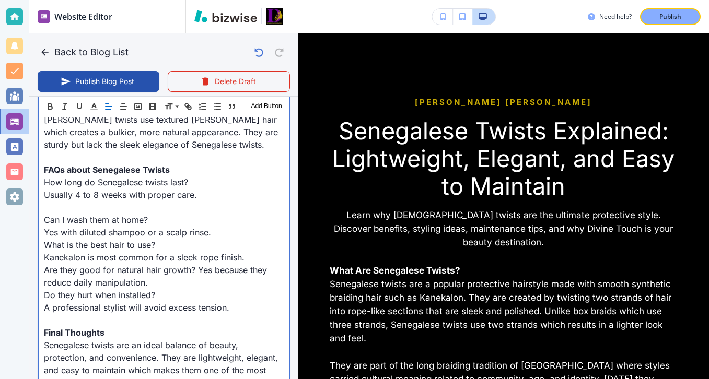
scroll to position [1678, 0]
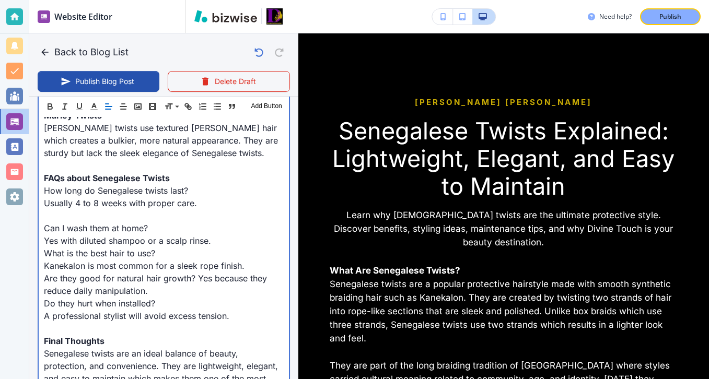
drag, startPoint x: 155, startPoint y: 232, endPoint x: 185, endPoint y: 222, distance: 31.2
click at [185, 222] on p "Can I wash them at home?" at bounding box center [164, 228] width 240 height 13
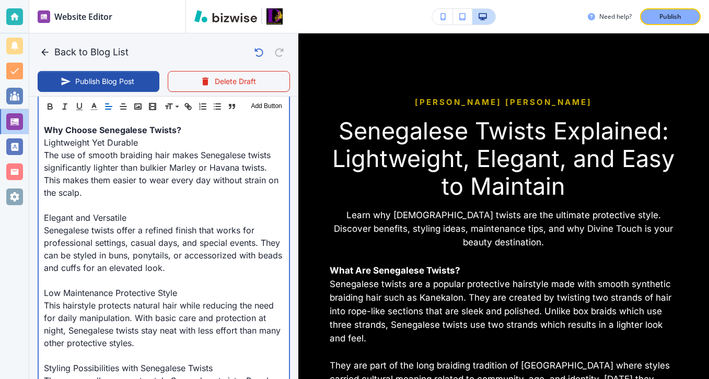
scroll to position [562, 0]
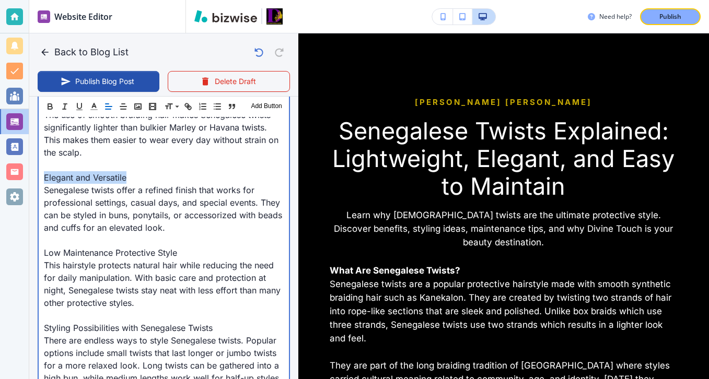
drag, startPoint x: 151, startPoint y: 181, endPoint x: 37, endPoint y: 181, distance: 113.9
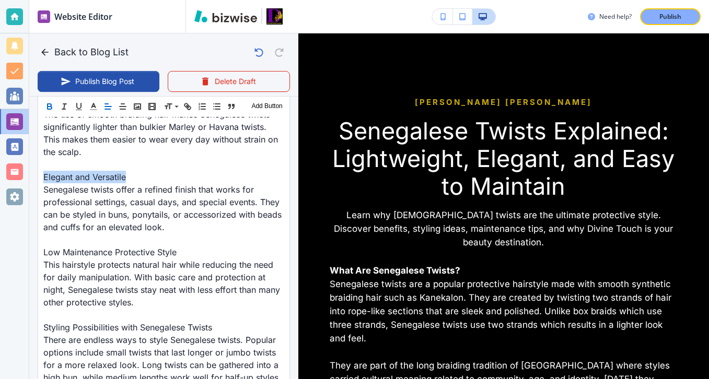
click at [50, 104] on icon "button" at bounding box center [50, 105] width 4 height 3
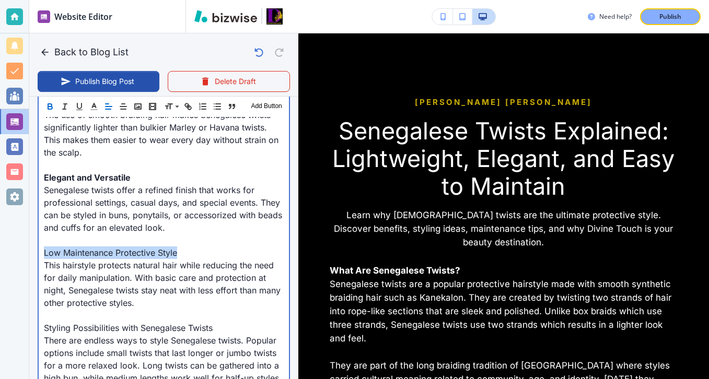
drag, startPoint x: 212, startPoint y: 253, endPoint x: 15, endPoint y: 251, distance: 197.0
click at [15, 251] on div "Website Editor Pages Edit, add, and delete pages or manage your page order Upda…" at bounding box center [354, 189] width 709 height 379
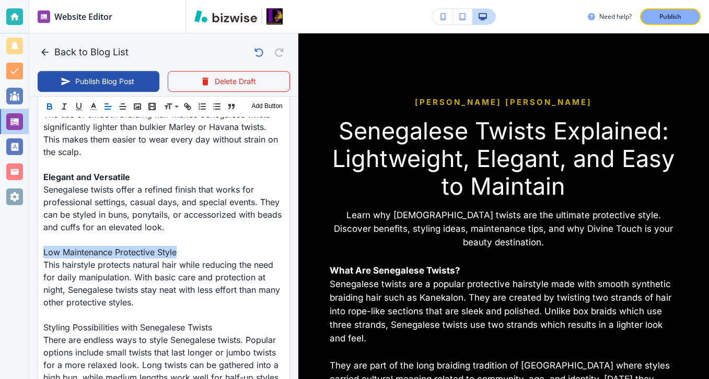
click at [52, 110] on icon "button" at bounding box center [49, 106] width 9 height 9
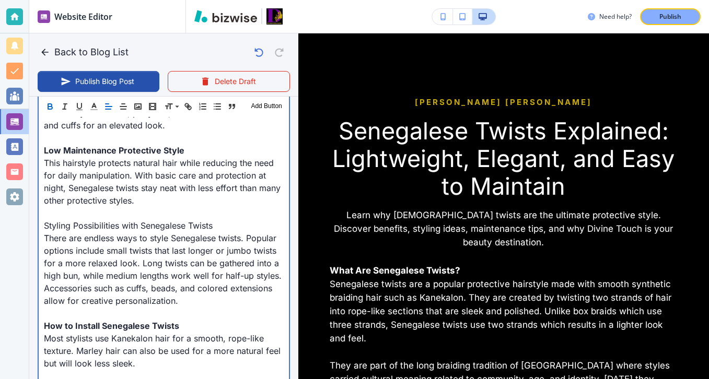
scroll to position [679, 0]
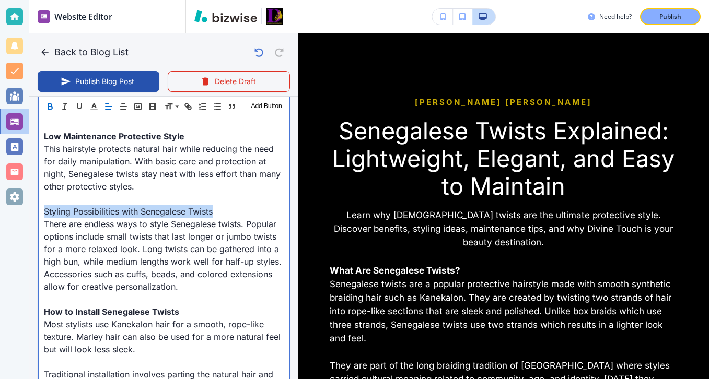
drag, startPoint x: 224, startPoint y: 216, endPoint x: 38, endPoint y: 210, distance: 186.2
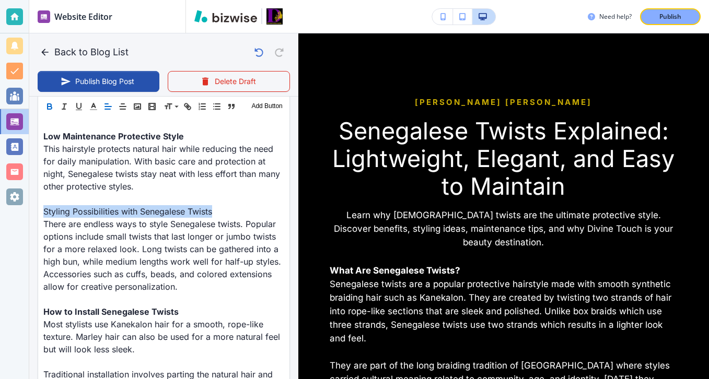
click at [49, 102] on icon "button" at bounding box center [49, 106] width 9 height 9
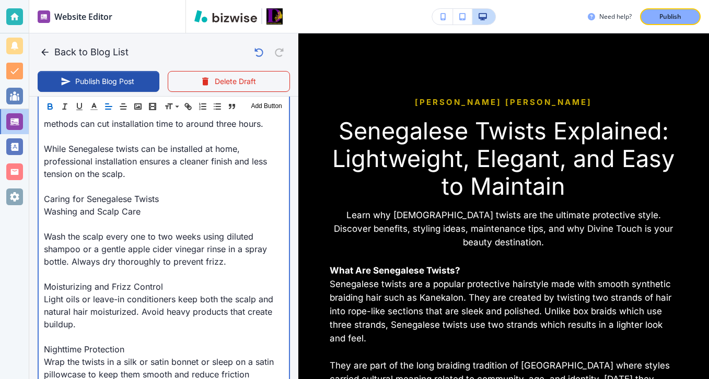
scroll to position [998, 0]
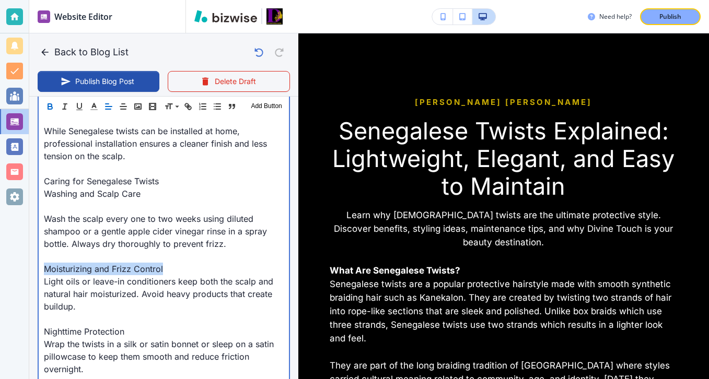
drag, startPoint x: 193, startPoint y: 269, endPoint x: 17, endPoint y: 268, distance: 175.6
click at [17, 268] on div "Website Editor Pages Edit, add, and delete pages or manage your page order Upda…" at bounding box center [354, 189] width 709 height 379
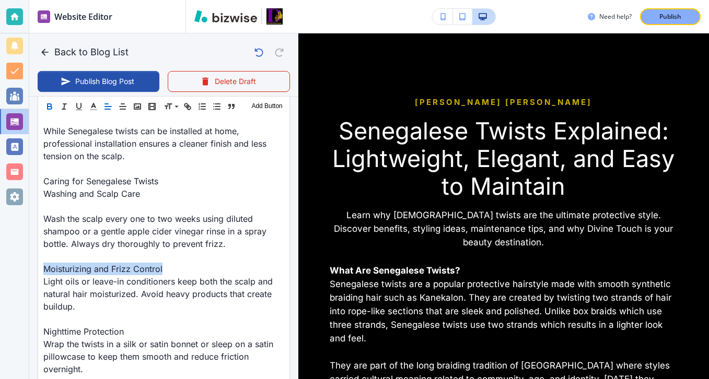
click at [51, 111] on icon "button" at bounding box center [49, 106] width 9 height 9
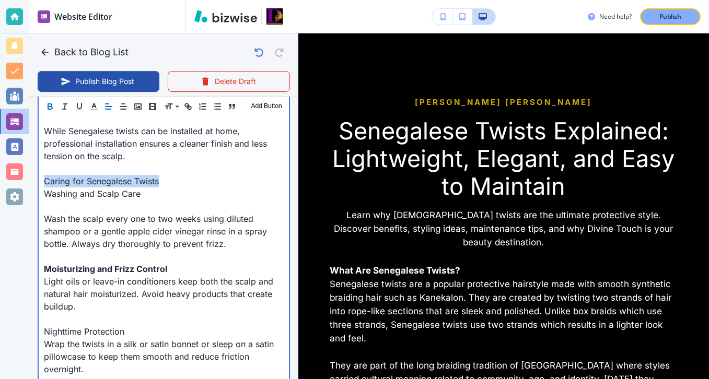
drag, startPoint x: 168, startPoint y: 181, endPoint x: 29, endPoint y: 180, distance: 139.0
click at [29, 179] on div "Blog Content Header 1 Header 2 Header 3 Body Text Add Button What Are Senegales…" at bounding box center [163, 317] width 269 height 1775
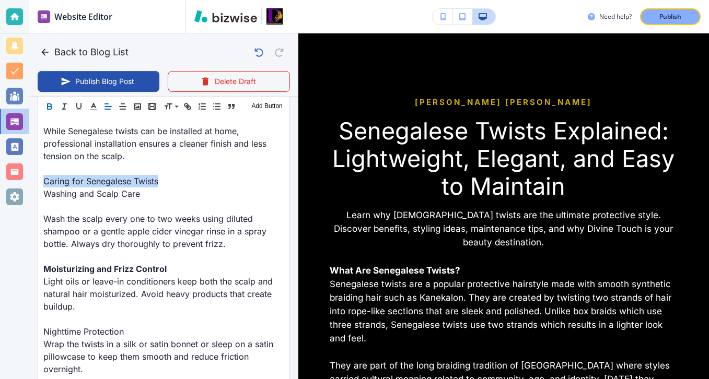
click at [48, 109] on icon "button" at bounding box center [50, 108] width 4 height 3
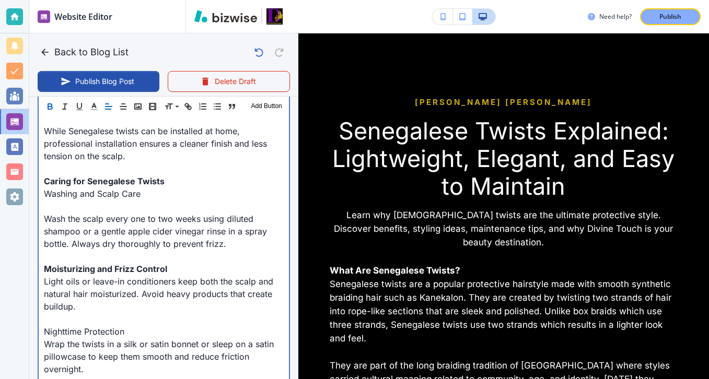
click at [62, 206] on p at bounding box center [164, 206] width 240 height 13
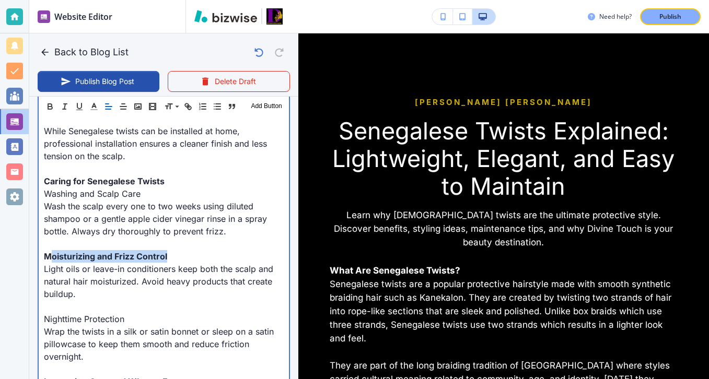
drag, startPoint x: 175, startPoint y: 255, endPoint x: 43, endPoint y: 252, distance: 131.7
click at [43, 252] on div "What Are Senegalese Twists? Senegalese twists are a popular protective hairstyl…" at bounding box center [164, 325] width 250 height 1716
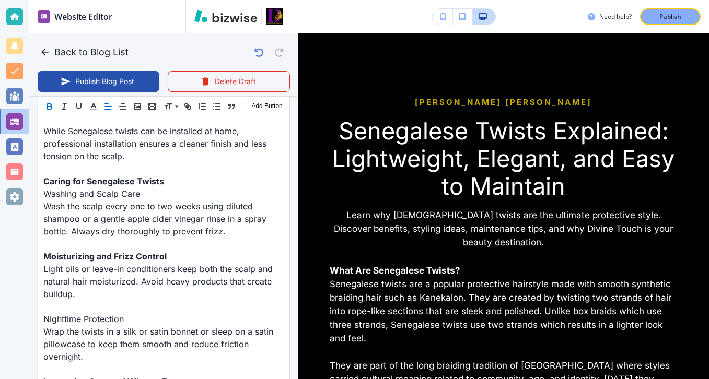
click at [44, 95] on div "Back to Blog List Publish Blog Post Delete Draft" at bounding box center [163, 64] width 269 height 63
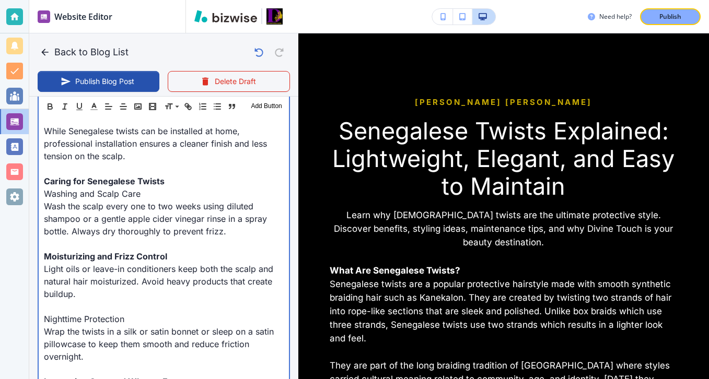
click at [193, 268] on p "Light oils or leave-in conditioners keep both the scalp and natural hair moistu…" at bounding box center [164, 282] width 240 height 38
drag, startPoint x: 187, startPoint y: 261, endPoint x: 32, endPoint y: 251, distance: 155.5
click at [33, 253] on div "Blog Content Header 1 Header 2 Header 3 Body Text Add Button What Are Senegales…" at bounding box center [163, 311] width 269 height 1763
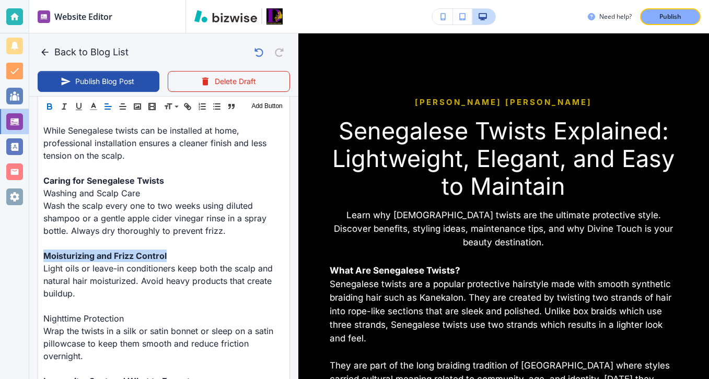
click at [51, 108] on icon "button" at bounding box center [49, 106] width 9 height 9
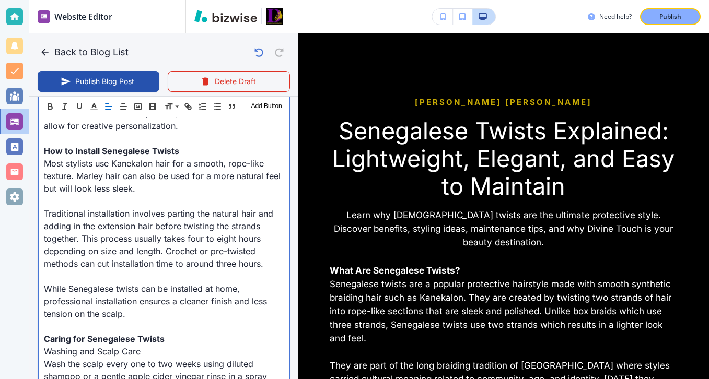
scroll to position [860, 0]
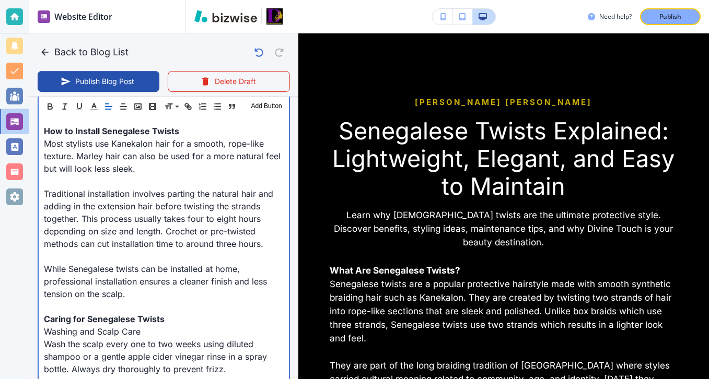
click at [114, 284] on p "While Senegalese twists can be installed at home, professional installation ens…" at bounding box center [164, 282] width 240 height 38
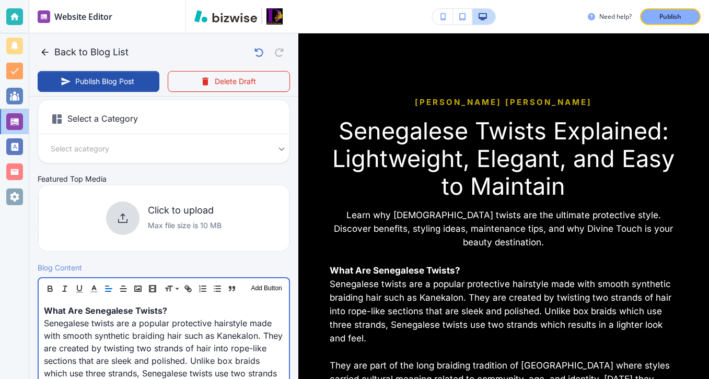
scroll to position [158, 0]
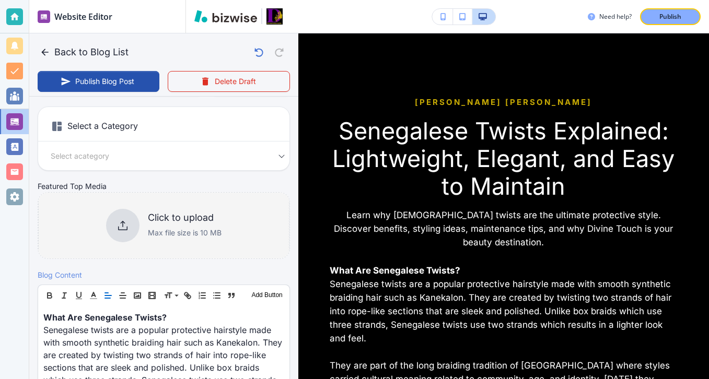
click at [138, 239] on div "Click to upload Max file size is 10 MB" at bounding box center [163, 225] width 115 height 33
type input "[DATE] 04:15 PM"
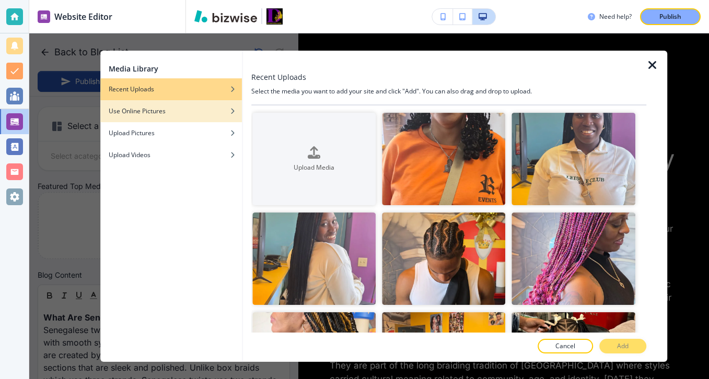
click at [197, 108] on div "Use Online Pictures" at bounding box center [171, 111] width 142 height 9
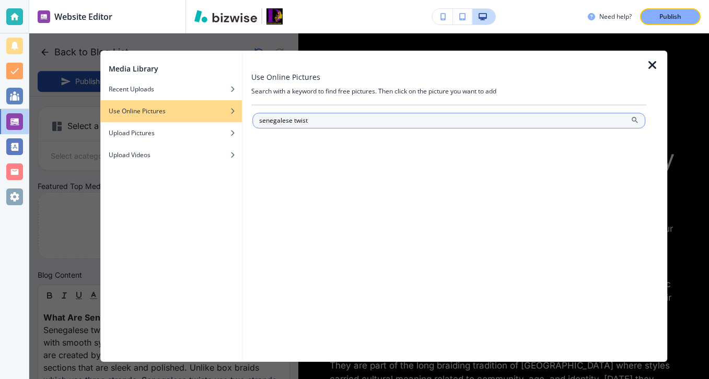
type input "senegalese twist"
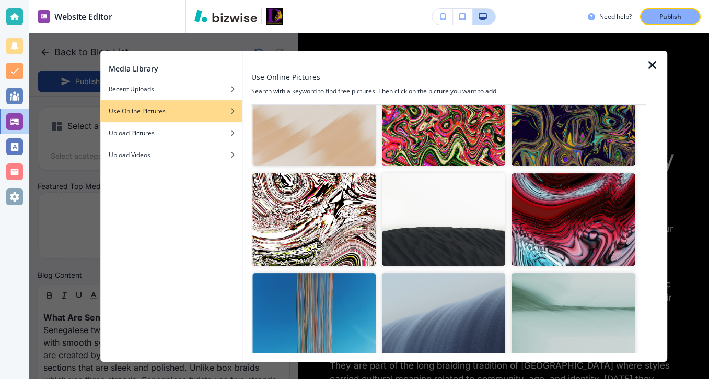
scroll to position [66, 0]
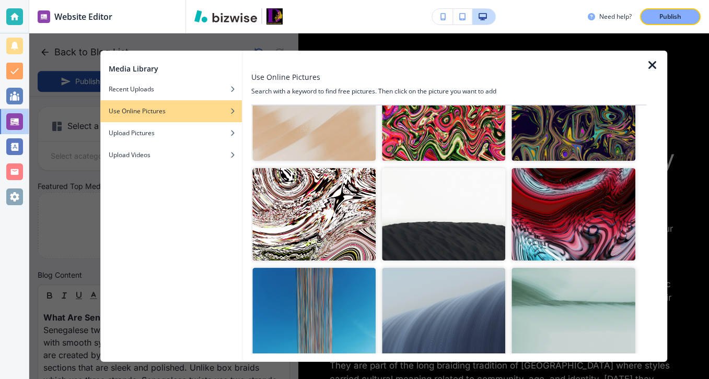
click at [202, 121] on div "button" at bounding box center [171, 119] width 142 height 6
click at [202, 102] on div "button" at bounding box center [171, 103] width 142 height 6
click at [655, 63] on icon "button" at bounding box center [652, 65] width 13 height 13
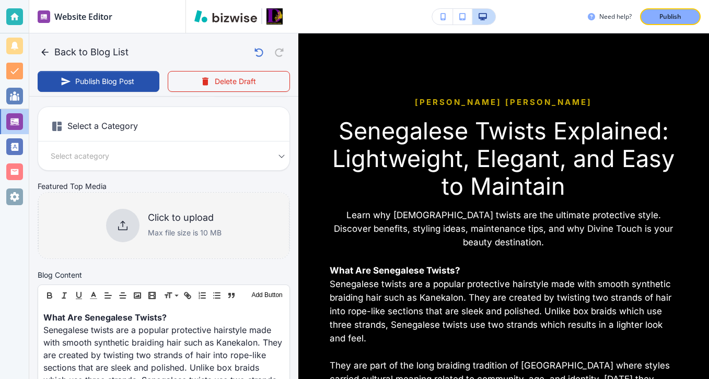
click at [219, 252] on div "Click to upload Max file size is 10 MB" at bounding box center [163, 225] width 251 height 85
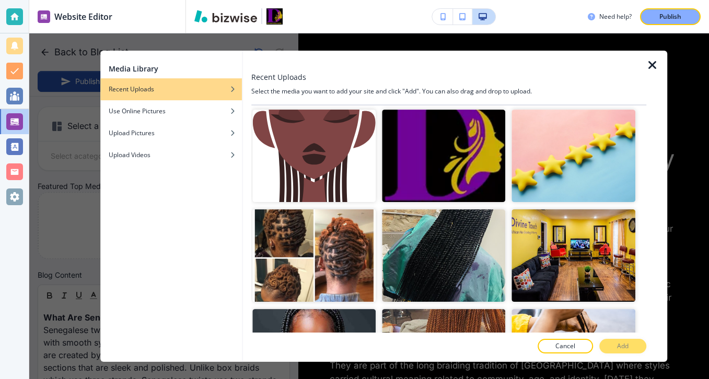
scroll to position [1907, 0]
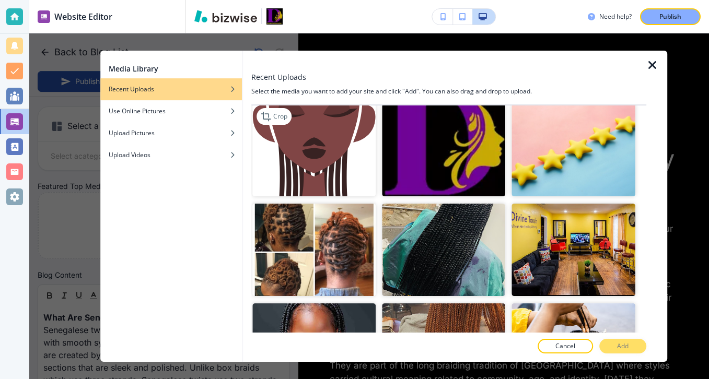
click at [330, 183] on img "button" at bounding box center [313, 150] width 123 height 93
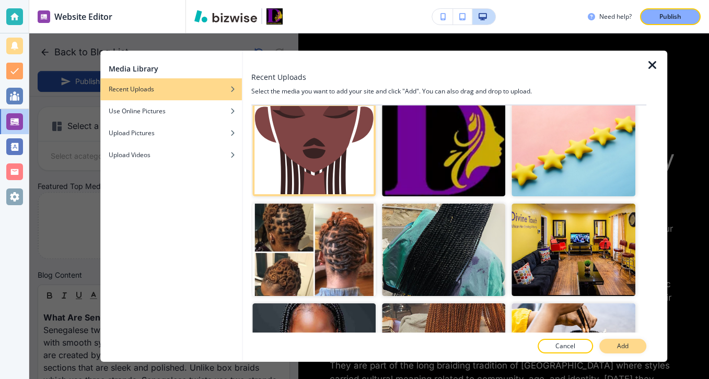
click at [606, 346] on button "Add" at bounding box center [622, 346] width 47 height 15
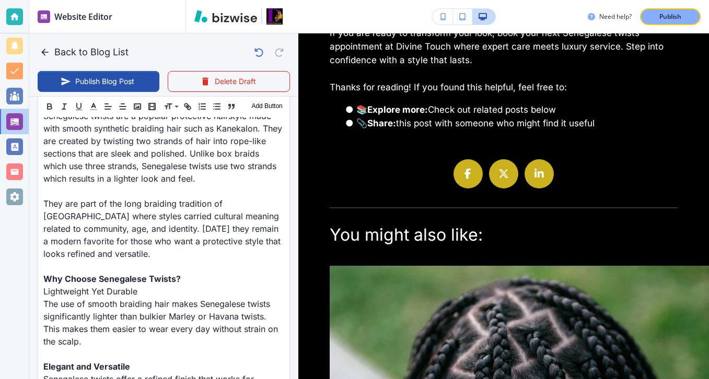
scroll to position [209, 0]
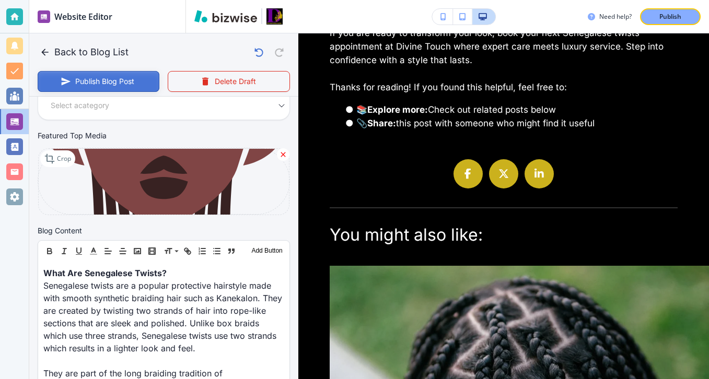
click at [108, 75] on button "Publish Blog Post" at bounding box center [99, 81] width 122 height 21
type input "[DATE] 04:16 PM"
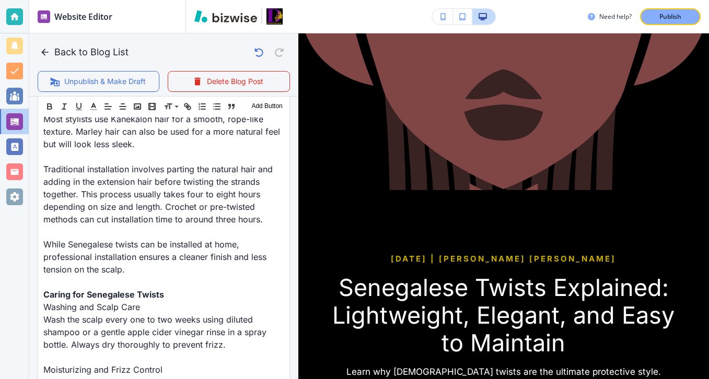
scroll to position [1022, 0]
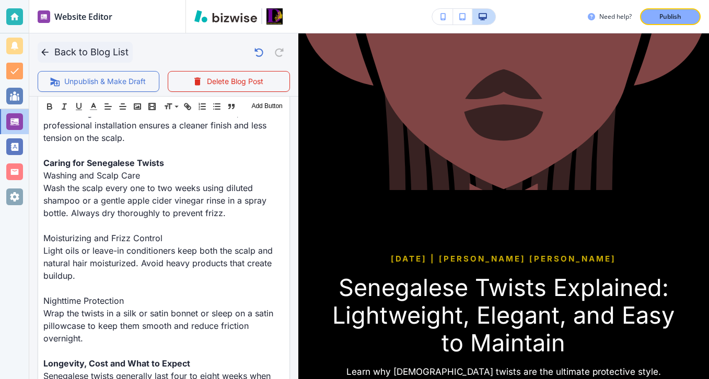
click at [40, 48] on icon "button" at bounding box center [45, 52] width 10 height 10
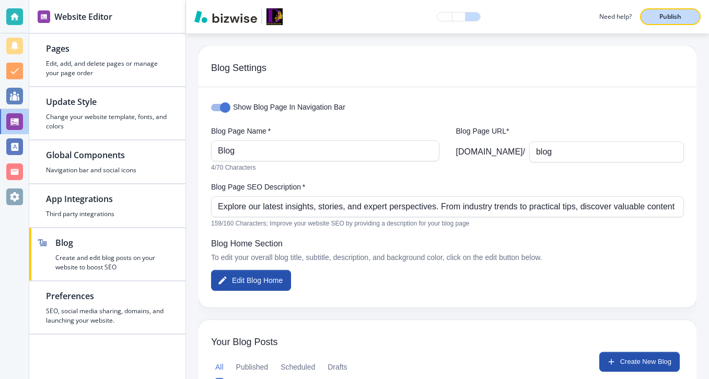
click at [685, 11] on button "Publish" at bounding box center [670, 16] width 61 height 17
click at [21, 15] on div at bounding box center [14, 16] width 17 height 17
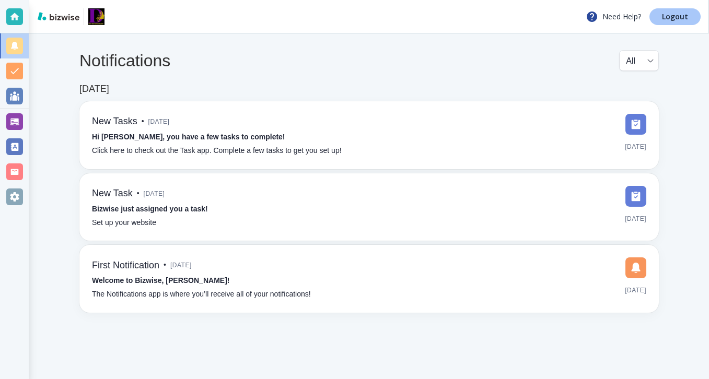
click at [669, 18] on p "Logout" at bounding box center [675, 16] width 26 height 7
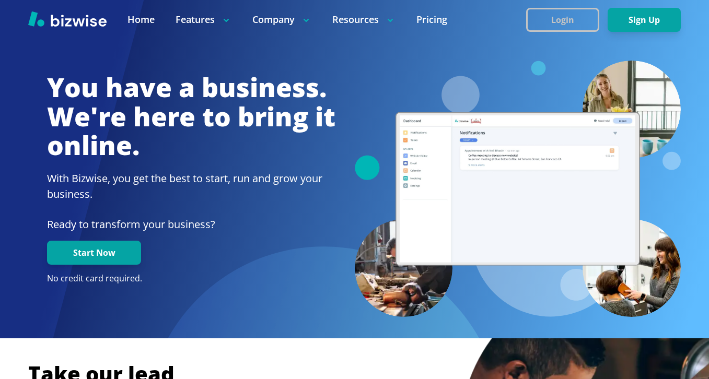
drag, startPoint x: 522, startPoint y: 16, endPoint x: 541, endPoint y: 28, distance: 22.6
click at [541, 28] on button "Login" at bounding box center [562, 20] width 73 height 24
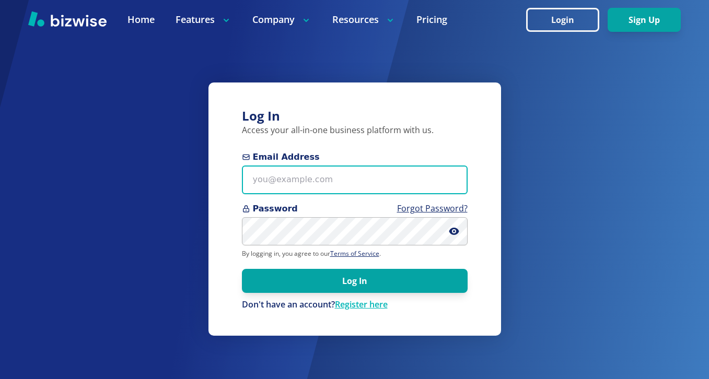
click at [376, 178] on input "Email Address" at bounding box center [355, 180] width 226 height 29
paste input "doris@dorislew.com"
type input "doris@dorislew.com"
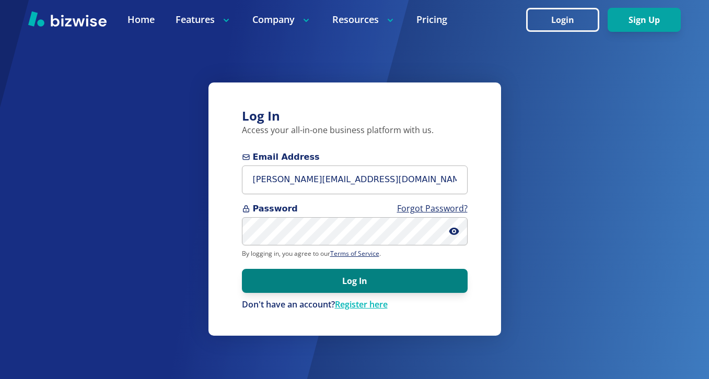
click at [362, 274] on button "Log In" at bounding box center [355, 281] width 226 height 24
